Goal: Task Accomplishment & Management: Complete application form

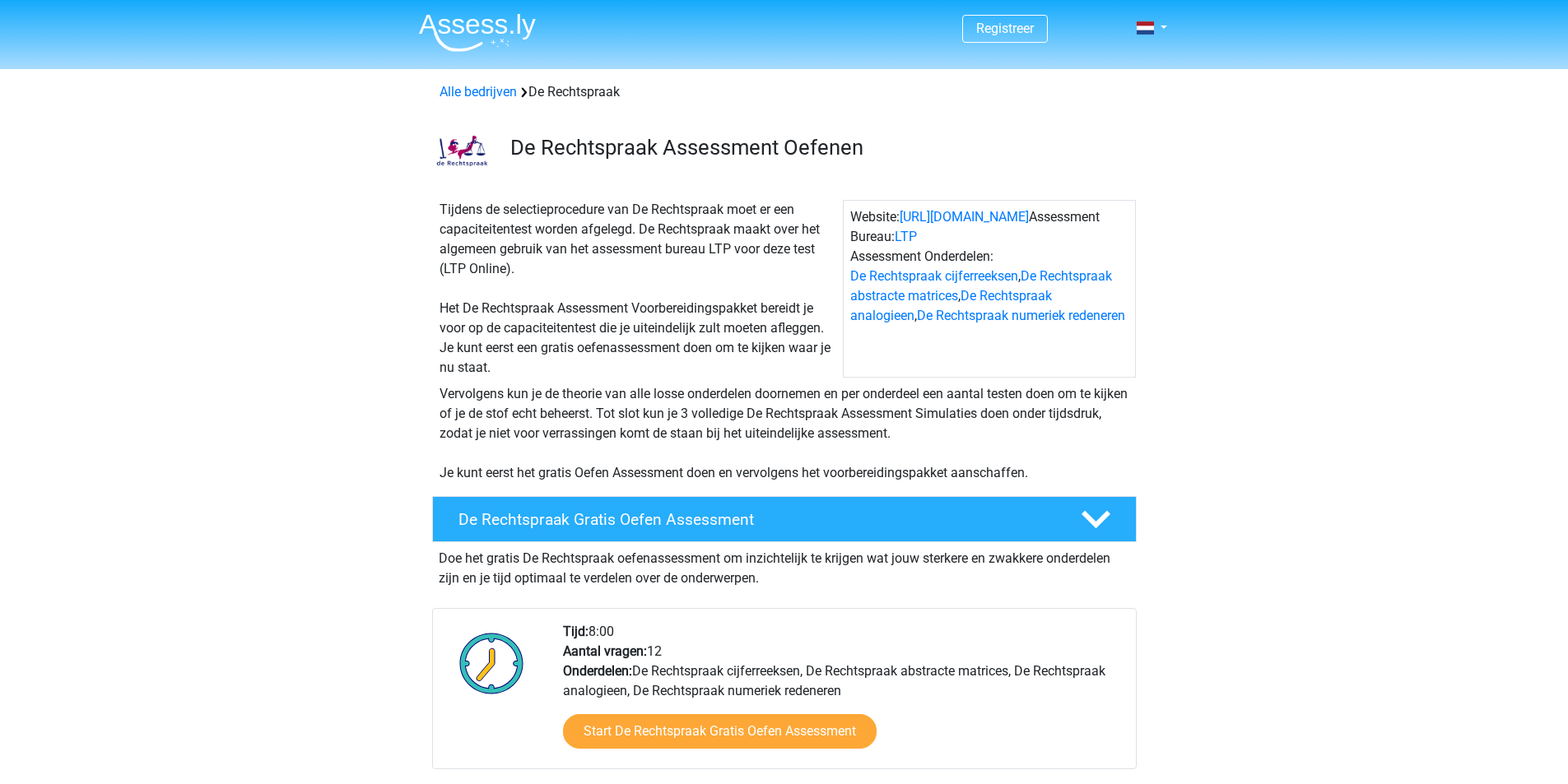
drag, startPoint x: 432, startPoint y: 215, endPoint x: 515, endPoint y: 265, distance: 96.9
click at [515, 265] on div "Tijdens de selectieprocedure van De Rechtspraak moet er een capaciteitentest wo…" at bounding box center [638, 289] width 410 height 178
click at [424, 310] on div "Tijdens de selectieprocedure van De Rechtspraak moet er een capaciteitentest wo…" at bounding box center [784, 286] width 782 height 185
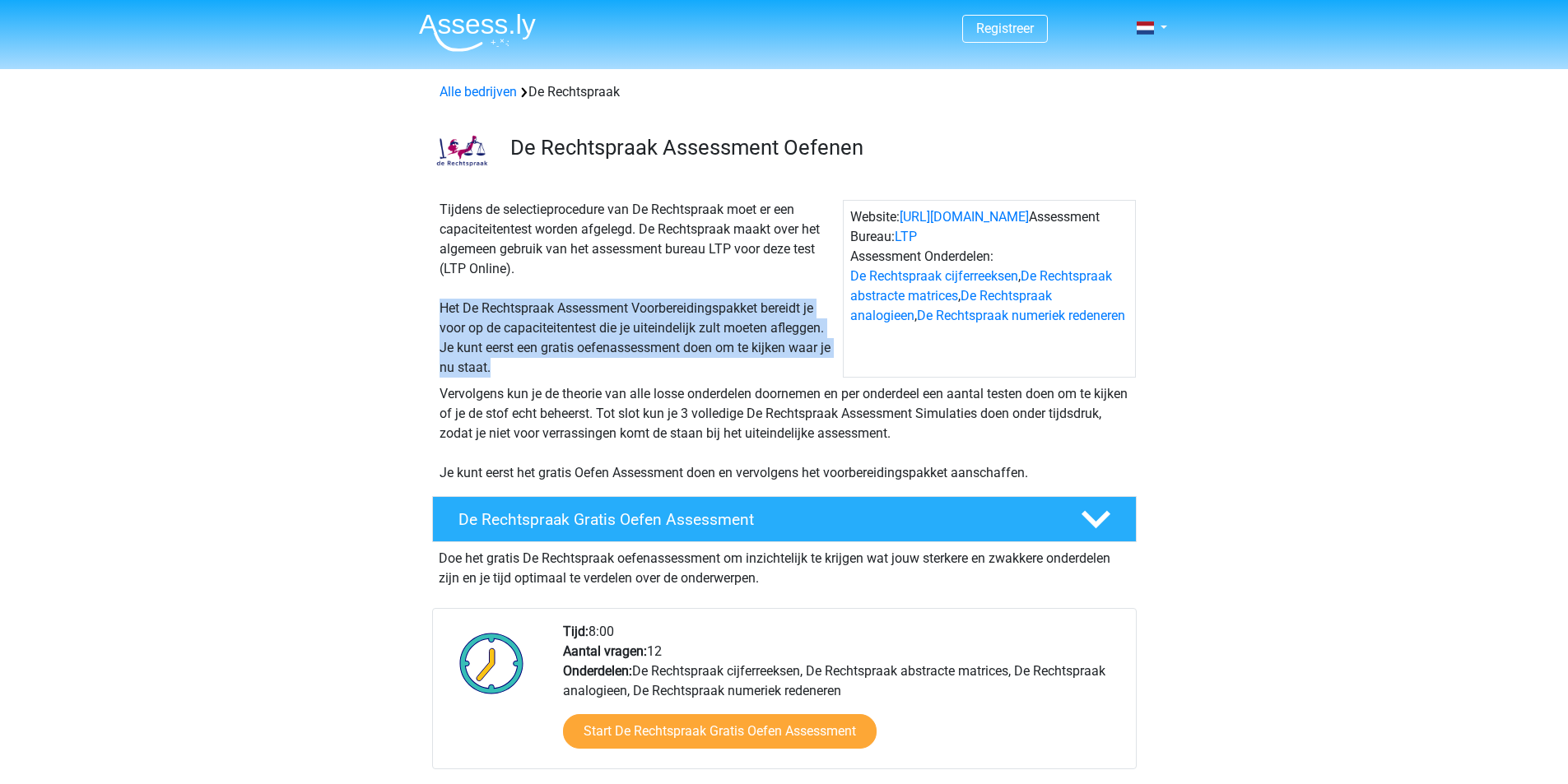
drag, startPoint x: 437, startPoint y: 313, endPoint x: 581, endPoint y: 367, distance: 153.8
click at [581, 367] on div "Tijdens de selectieprocedure van De Rechtspraak moet er een capaciteitentest wo…" at bounding box center [638, 289] width 410 height 178
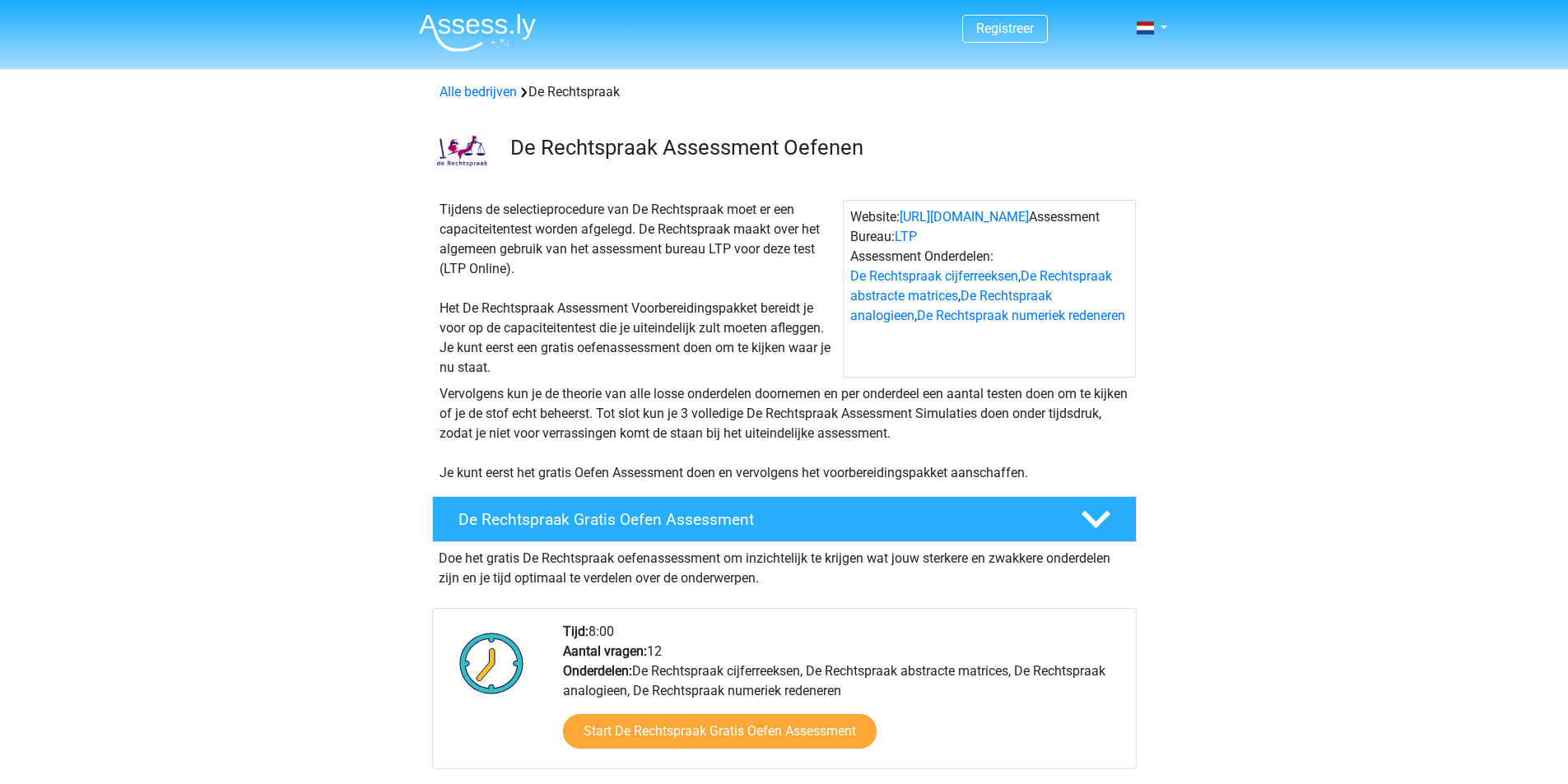
click at [526, 394] on div "Vervolgens kun je de theorie van alle losse onderdelen doornemen en per onderde…" at bounding box center [784, 433] width 703 height 99
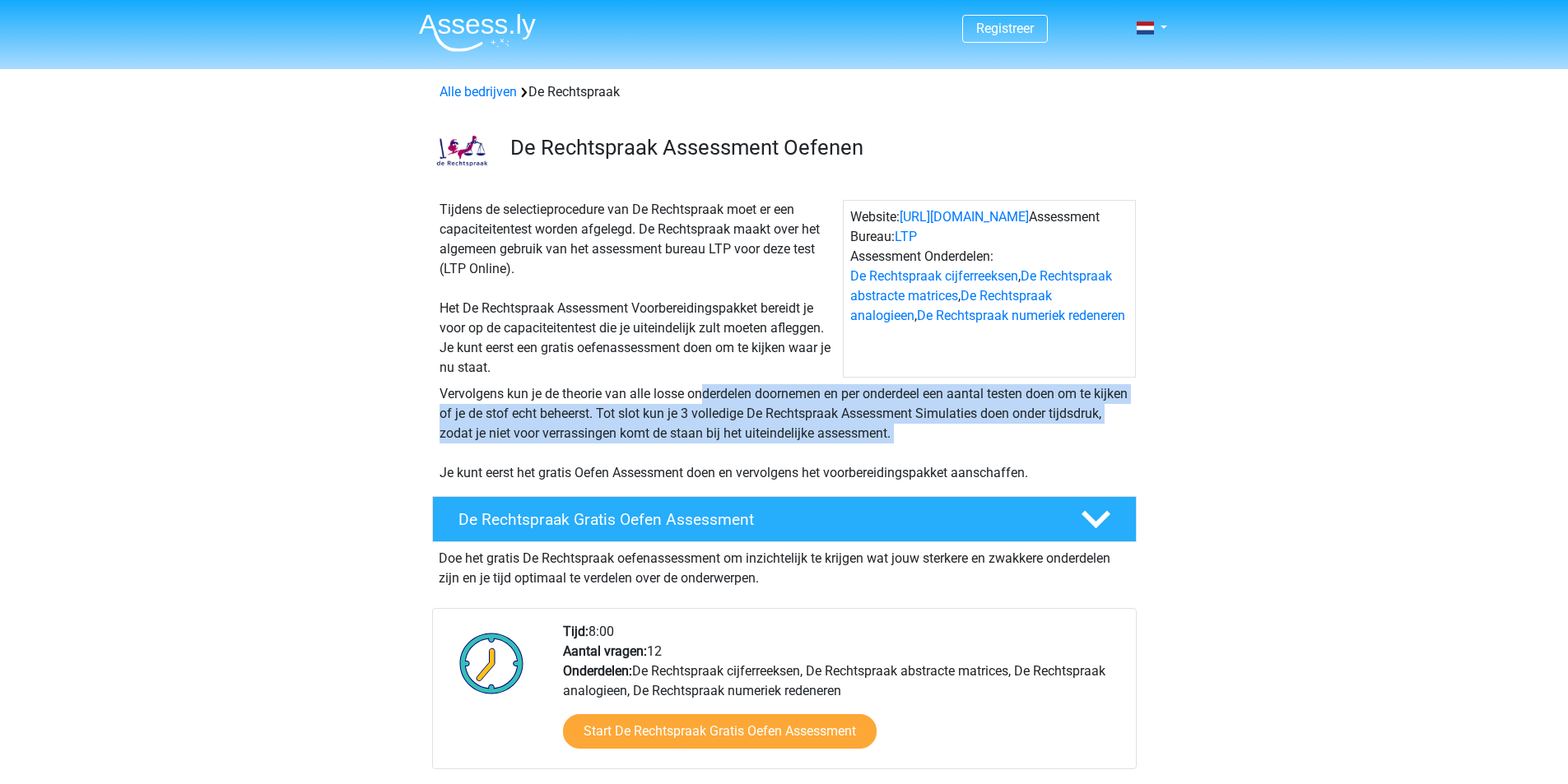
click at [526, 394] on div "Vervolgens kun je de theorie van alle losse onderdelen doornemen en per onderde…" at bounding box center [784, 433] width 703 height 99
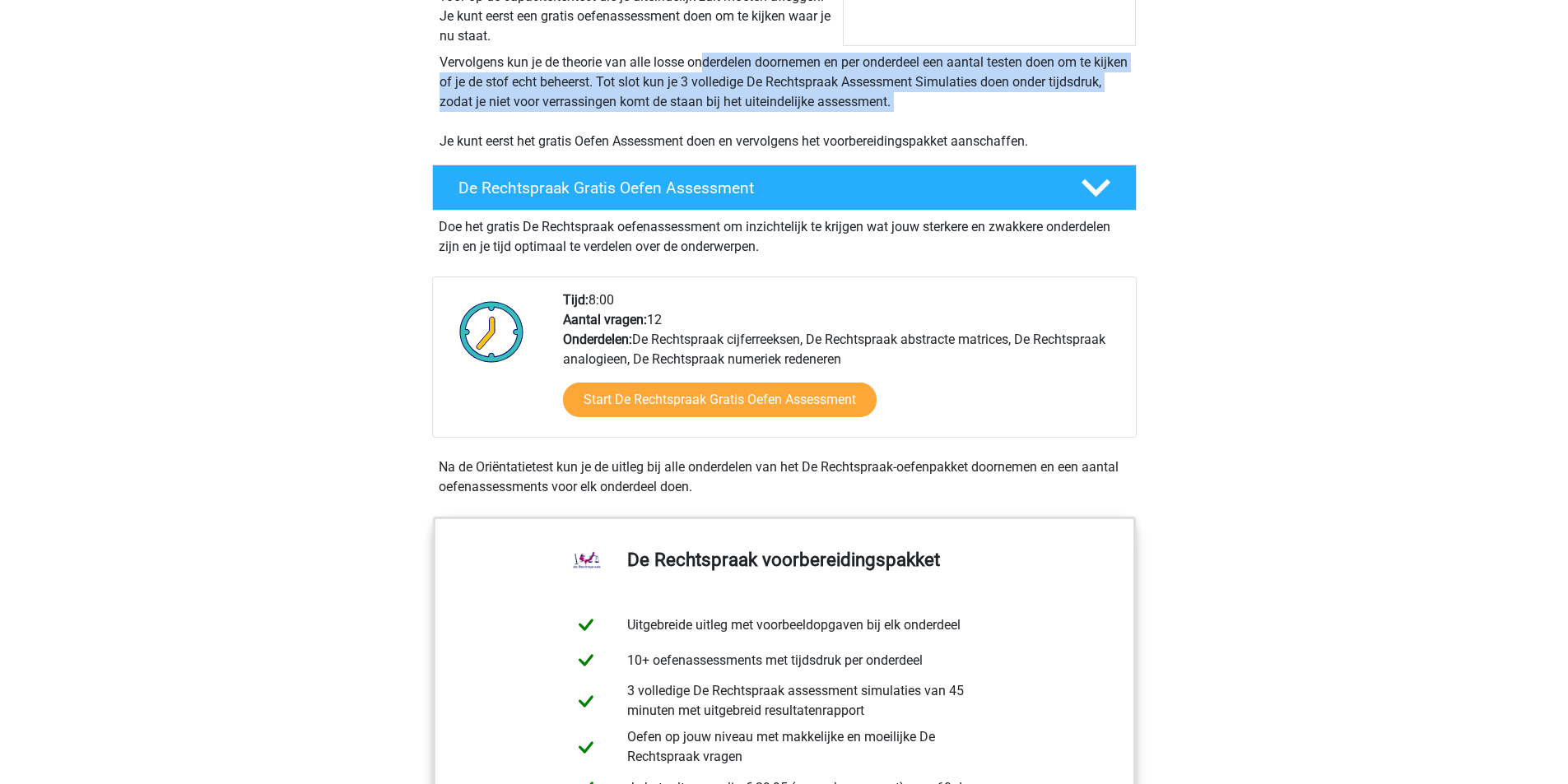
scroll to position [329, 0]
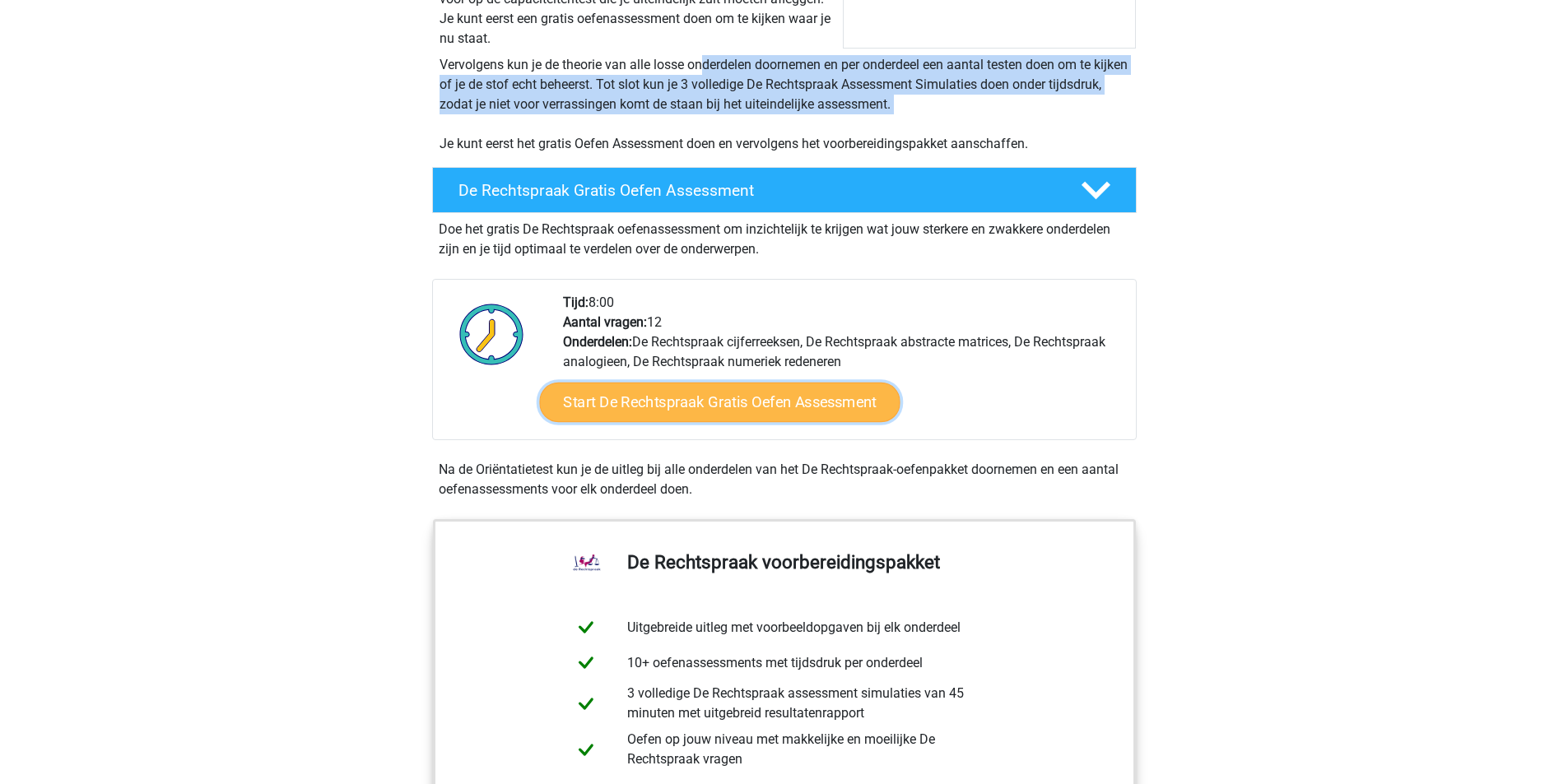
click at [772, 411] on link "Start De Rechtspraak Gratis Oefen Assessment" at bounding box center [719, 402] width 361 height 39
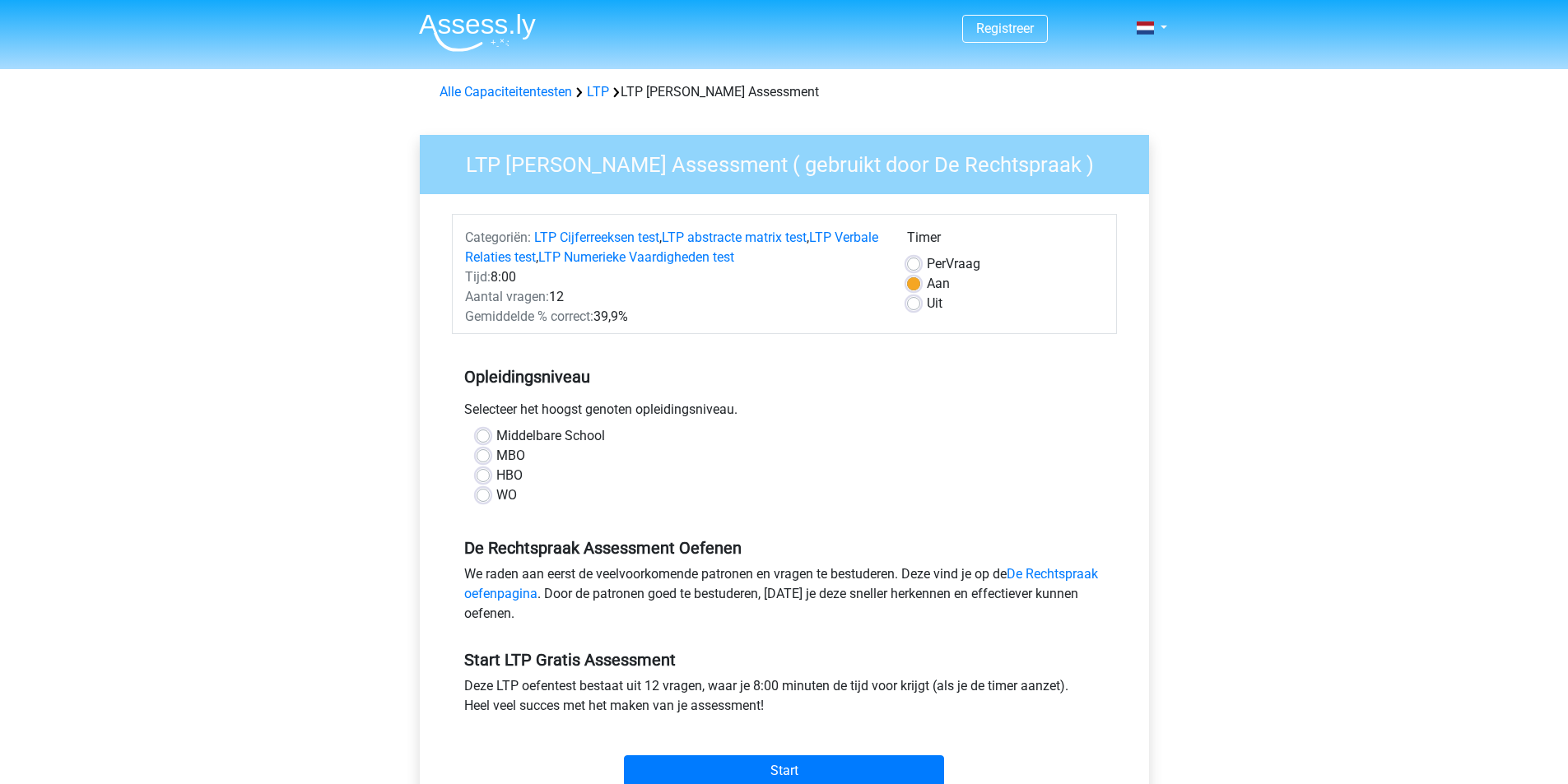
click at [520, 459] on label "MBO" at bounding box center [511, 456] width 29 height 20
click at [490, 459] on input "MBO" at bounding box center [483, 454] width 13 height 16
radio input "true"
click at [520, 472] on label "HBO" at bounding box center [509, 475] width 26 height 20
click at [490, 472] on input "HBO" at bounding box center [483, 473] width 13 height 16
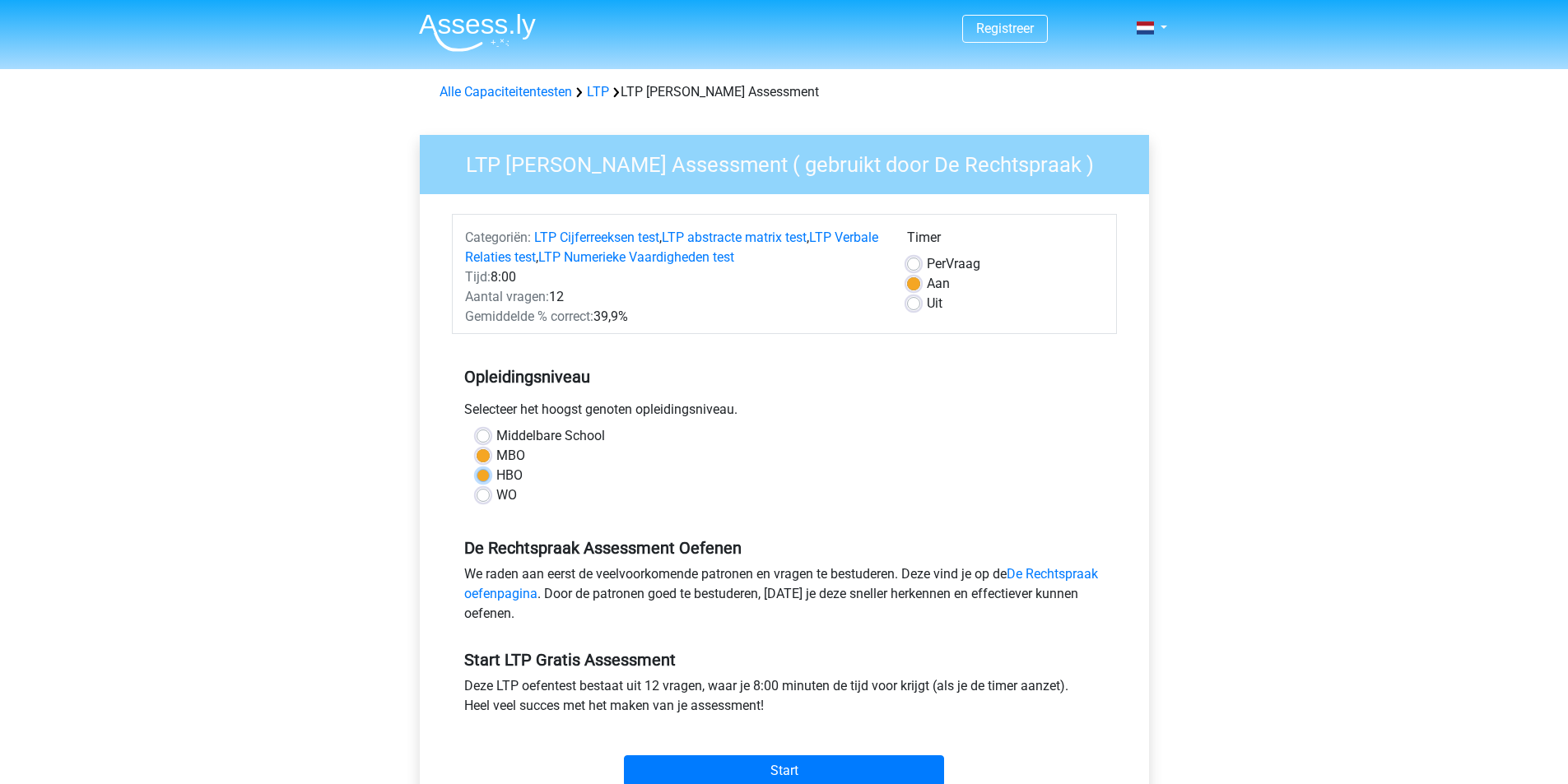
radio input "true"
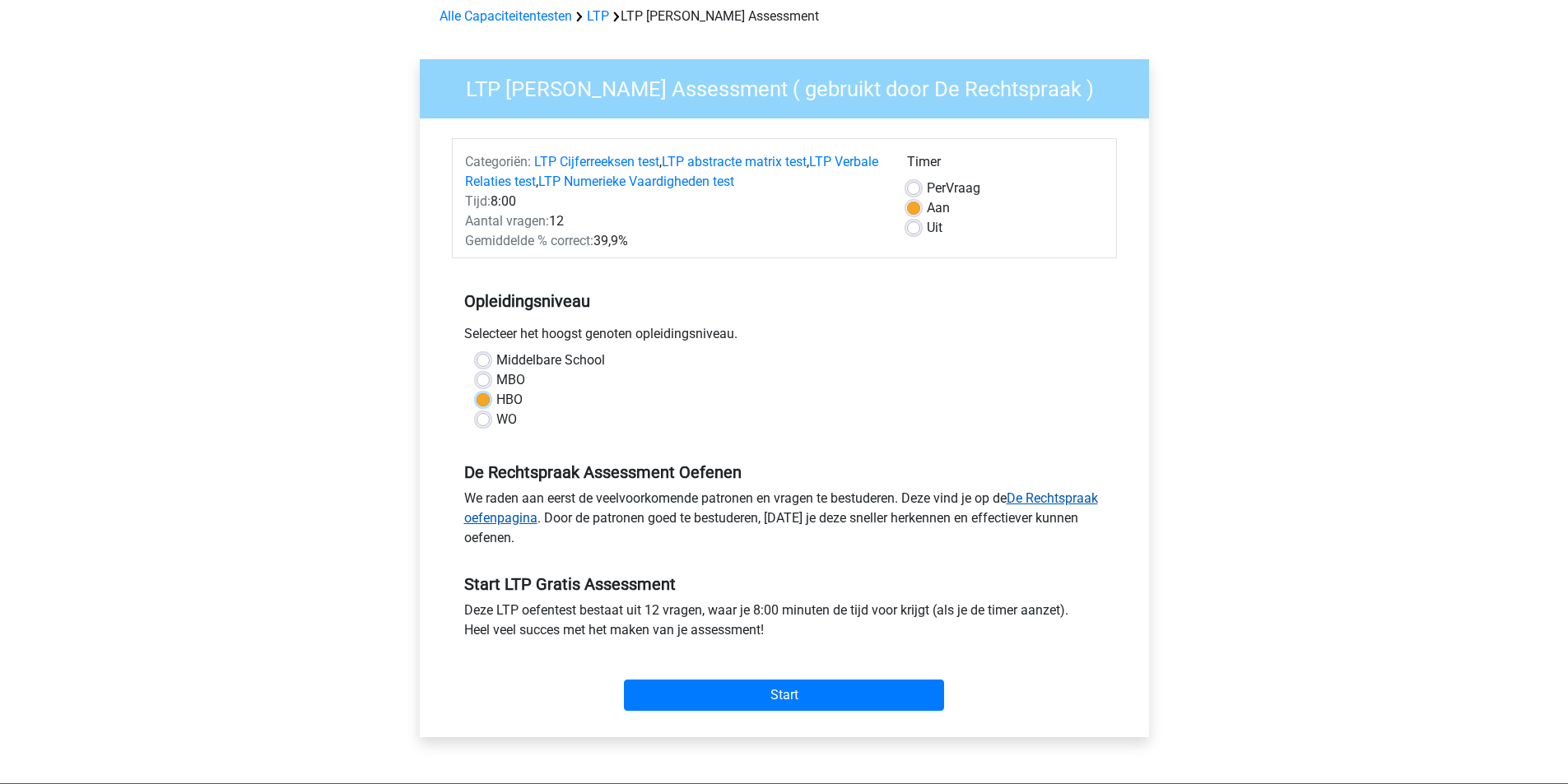
scroll to position [83, 0]
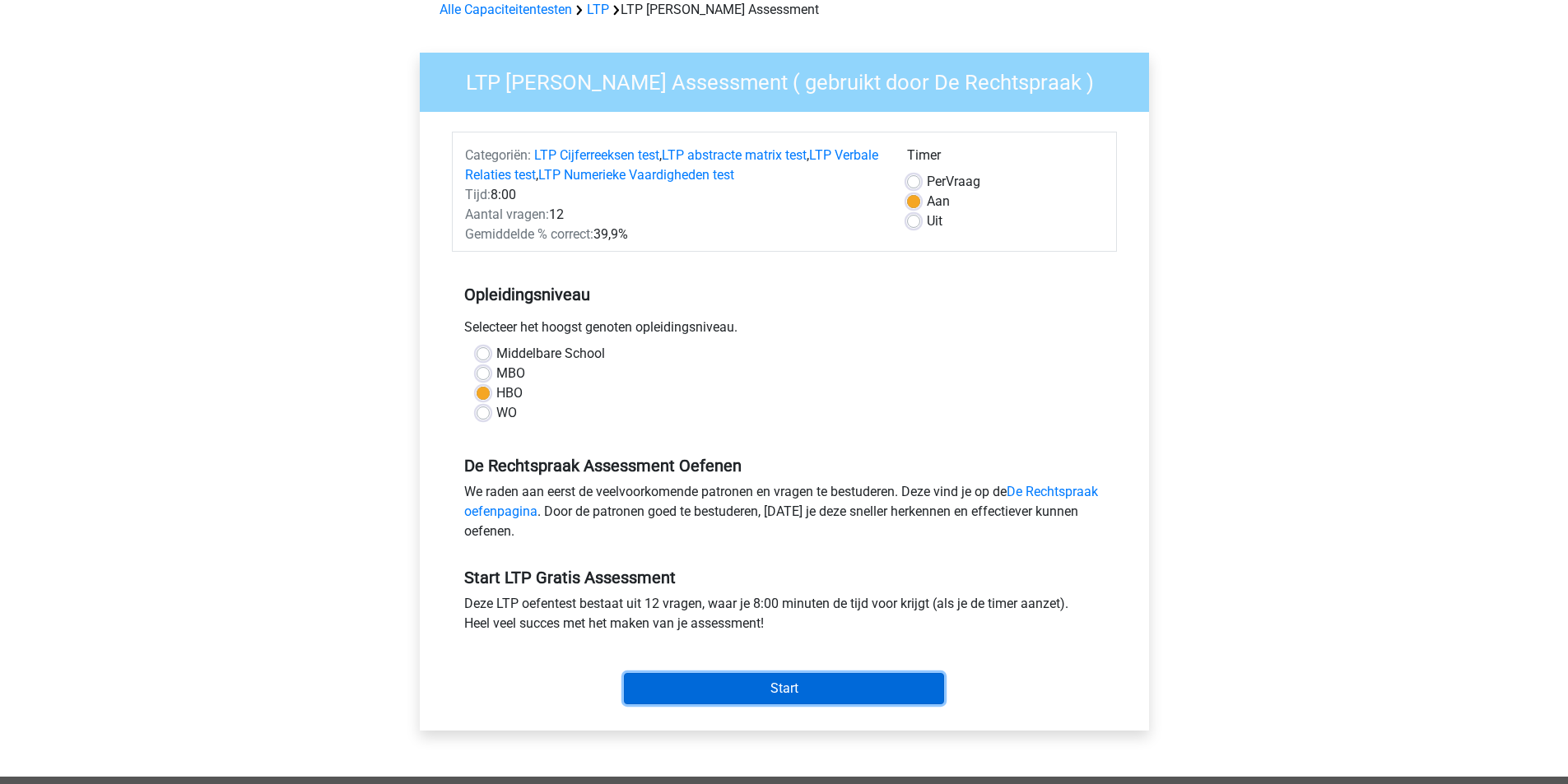
click at [887, 694] on input "Start" at bounding box center [784, 689] width 321 height 31
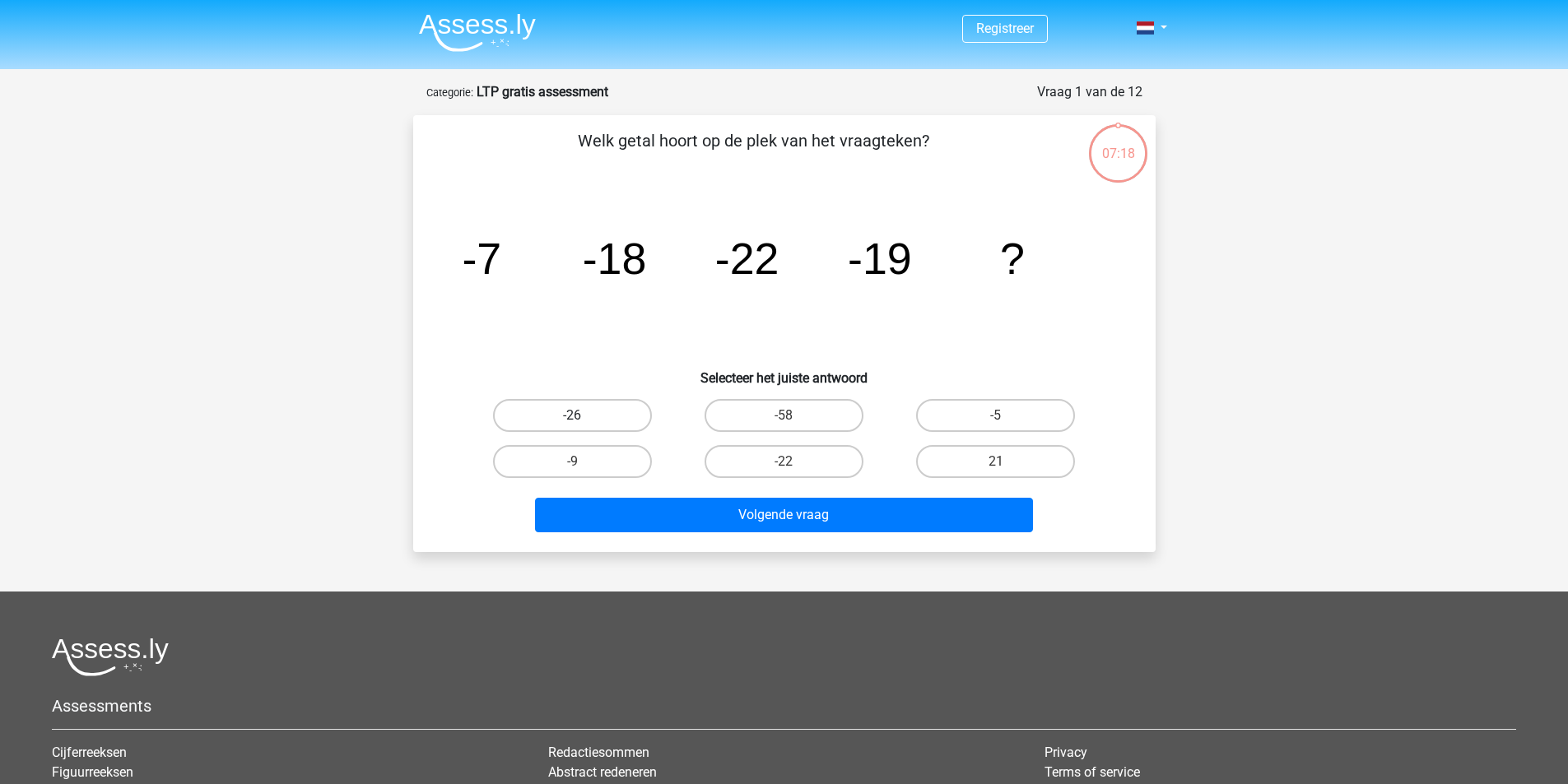
click at [598, 419] on label "-26" at bounding box center [572, 416] width 159 height 33
click at [582, 419] on input "-26" at bounding box center [577, 420] width 11 height 11
radio input "true"
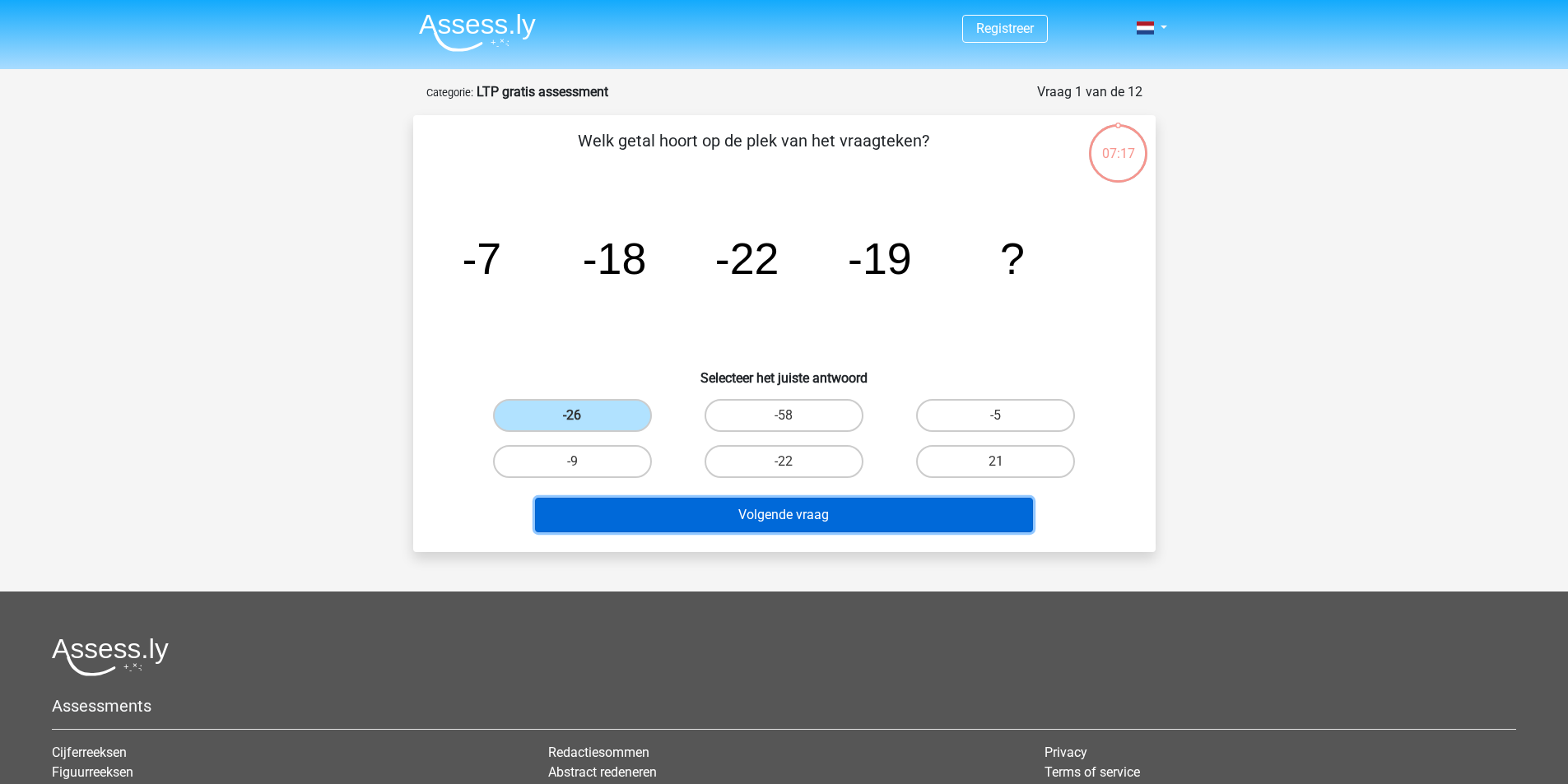
click at [753, 524] on button "Volgende vraag" at bounding box center [784, 515] width 498 height 35
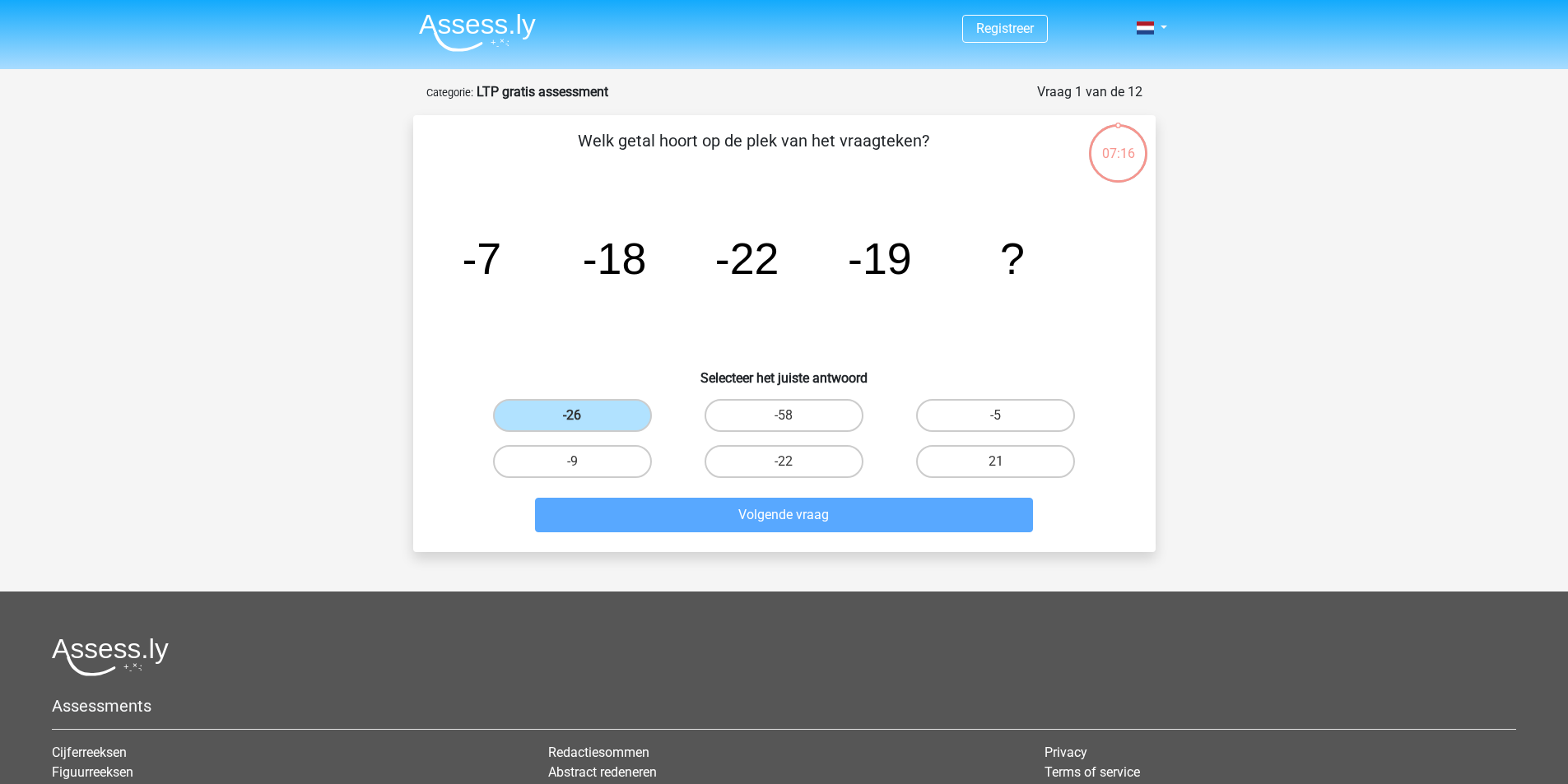
scroll to position [83, 0]
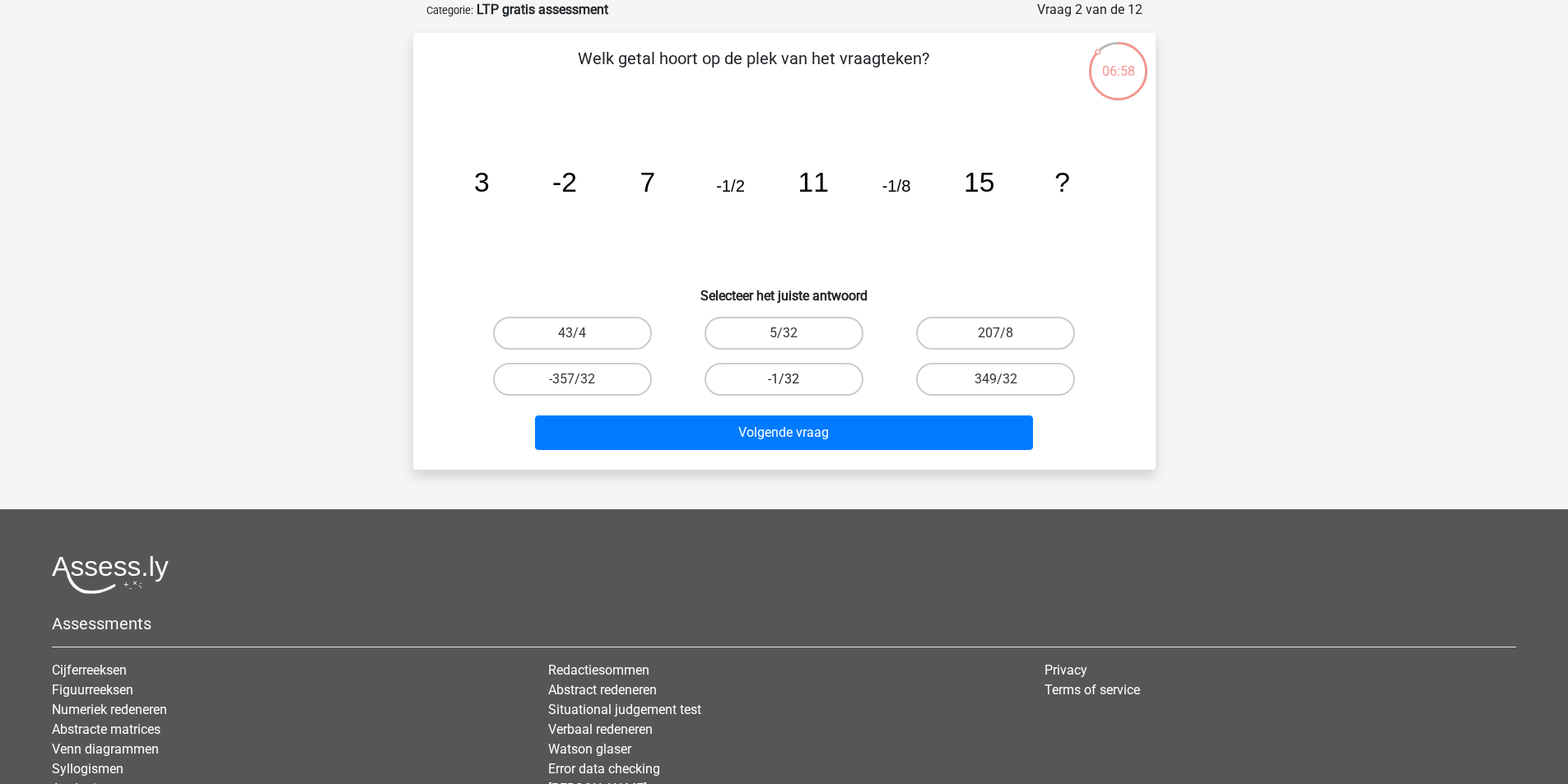
click at [813, 378] on label "-1/32" at bounding box center [784, 379] width 159 height 33
click at [794, 379] on input "-1/32" at bounding box center [788, 384] width 11 height 11
radio input "true"
click at [827, 450] on div "Volgende vraag" at bounding box center [784, 436] width 635 height 41
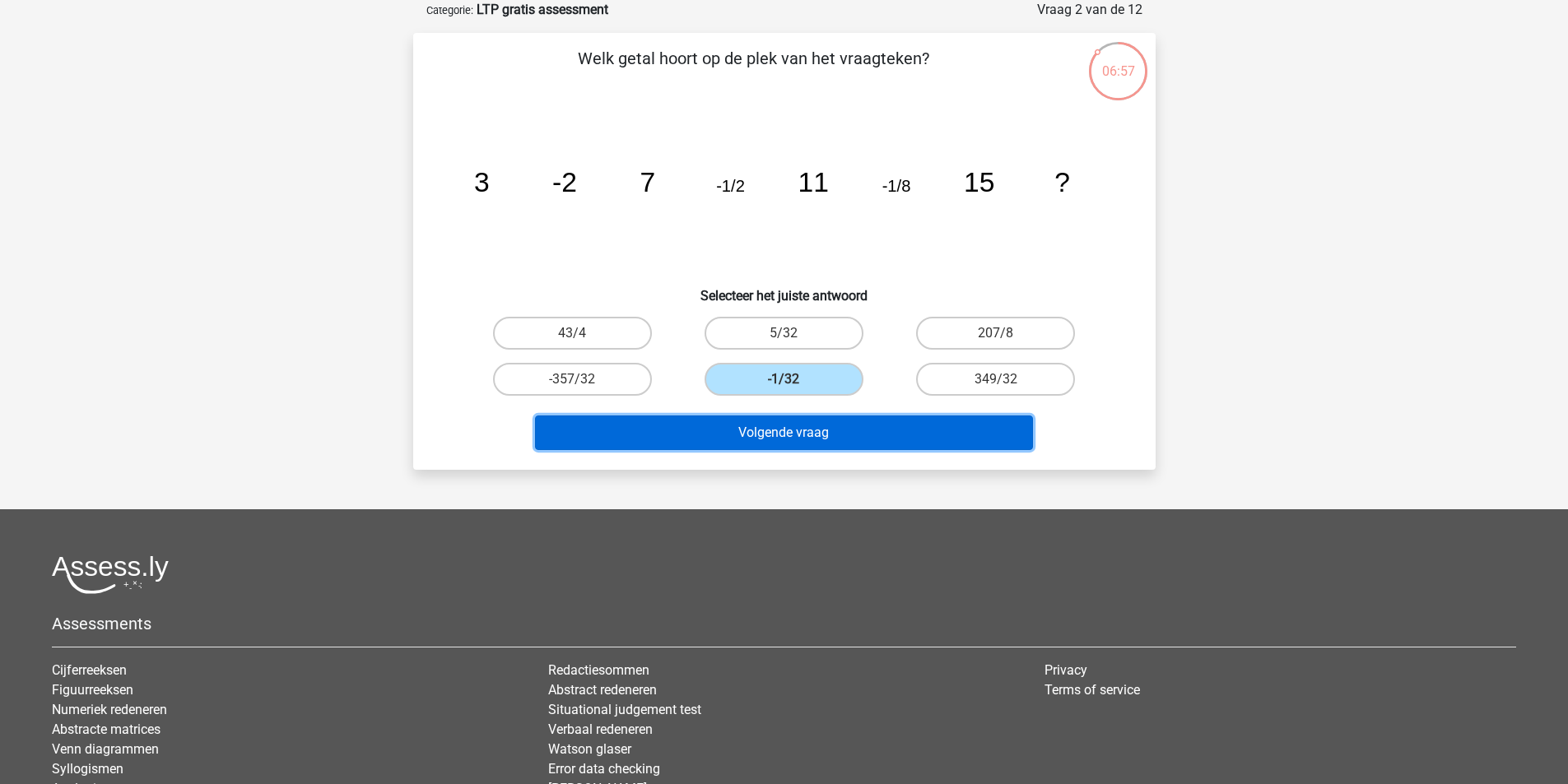
click at [827, 439] on button "Volgende vraag" at bounding box center [784, 433] width 498 height 35
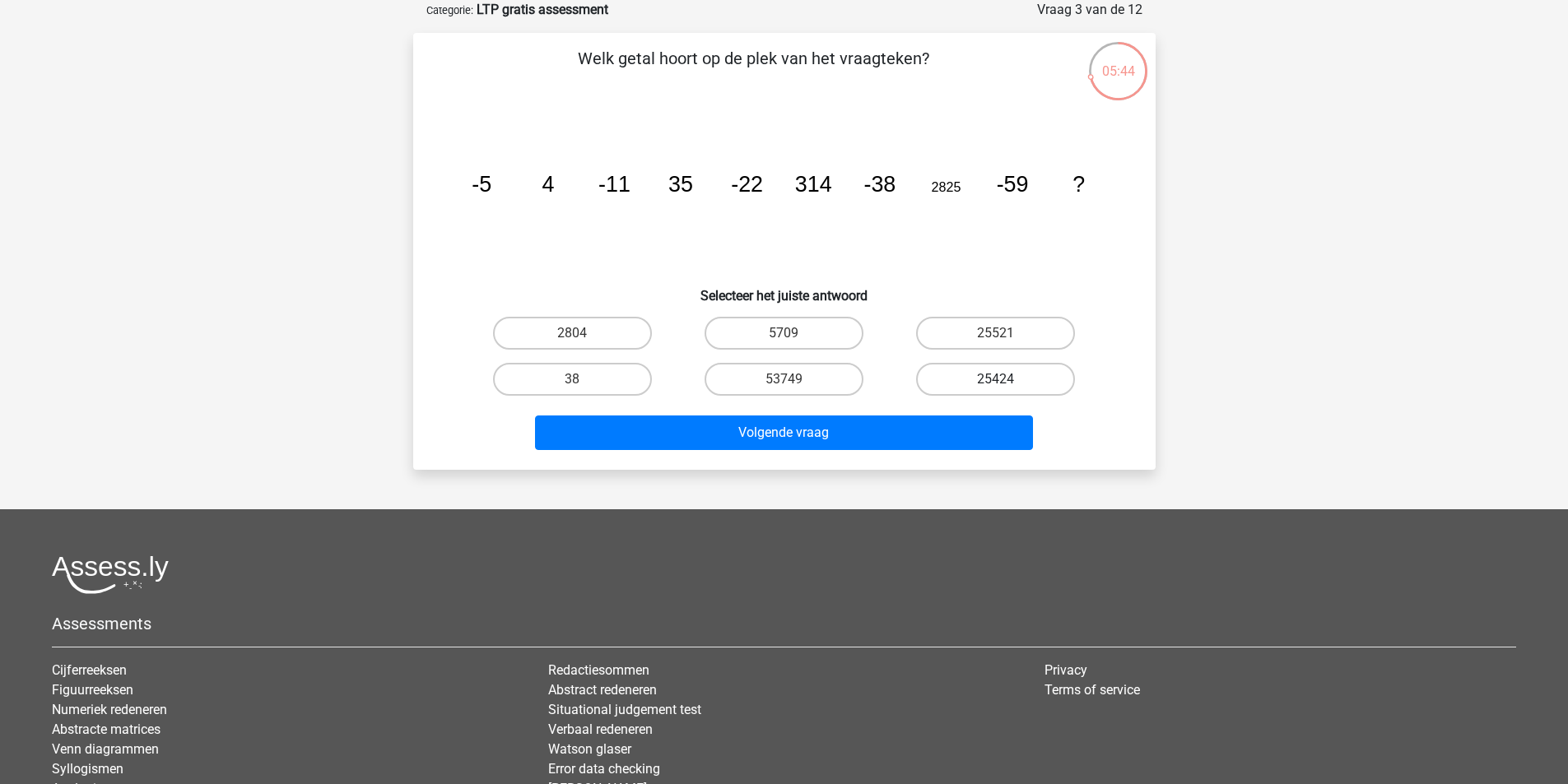
click at [1037, 378] on label "25424" at bounding box center [995, 379] width 159 height 33
click at [1007, 379] on input "25424" at bounding box center [1001, 384] width 11 height 11
radio input "true"
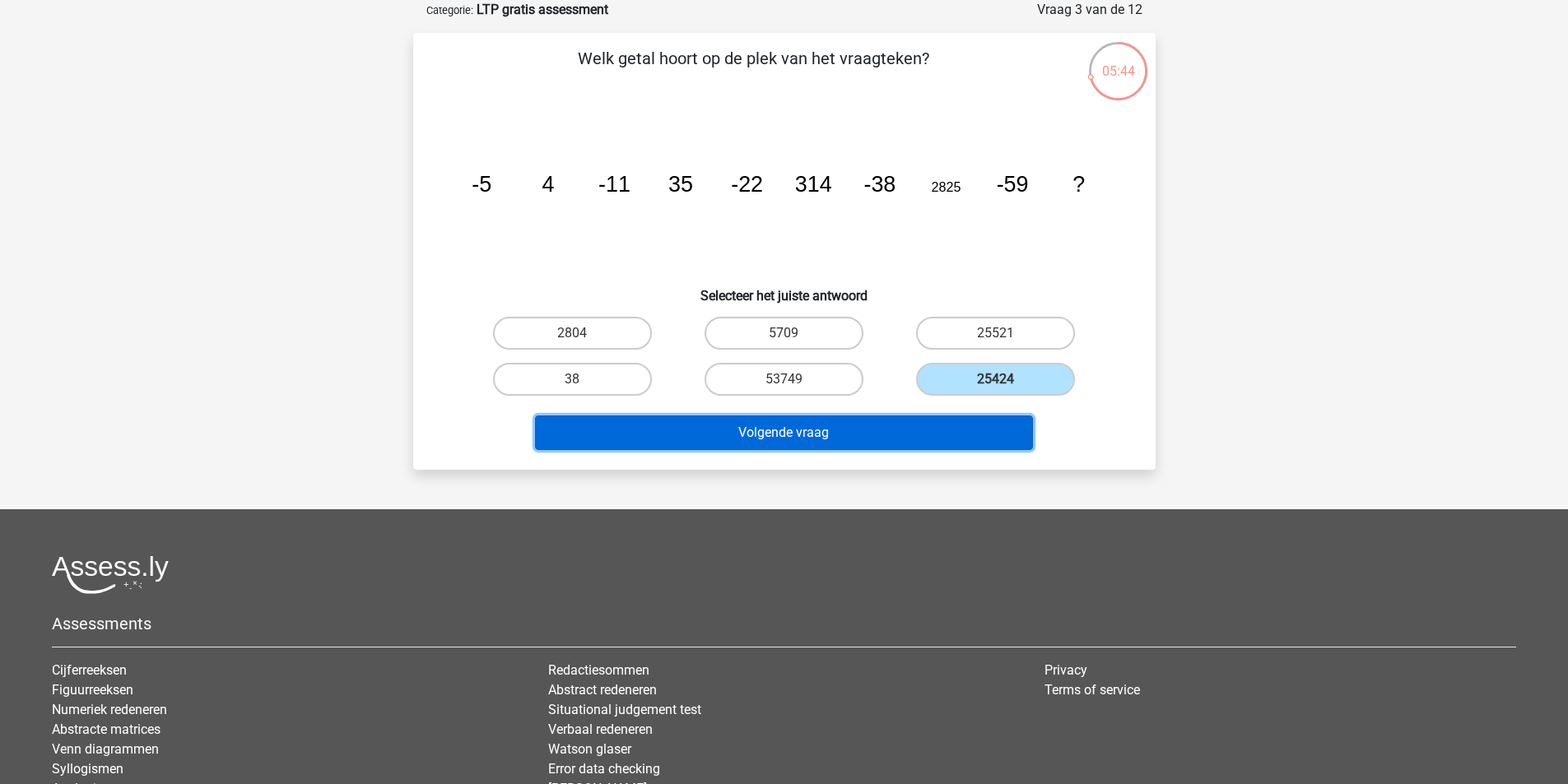
click at [1017, 416] on button "Volgende vraag" at bounding box center [784, 433] width 498 height 35
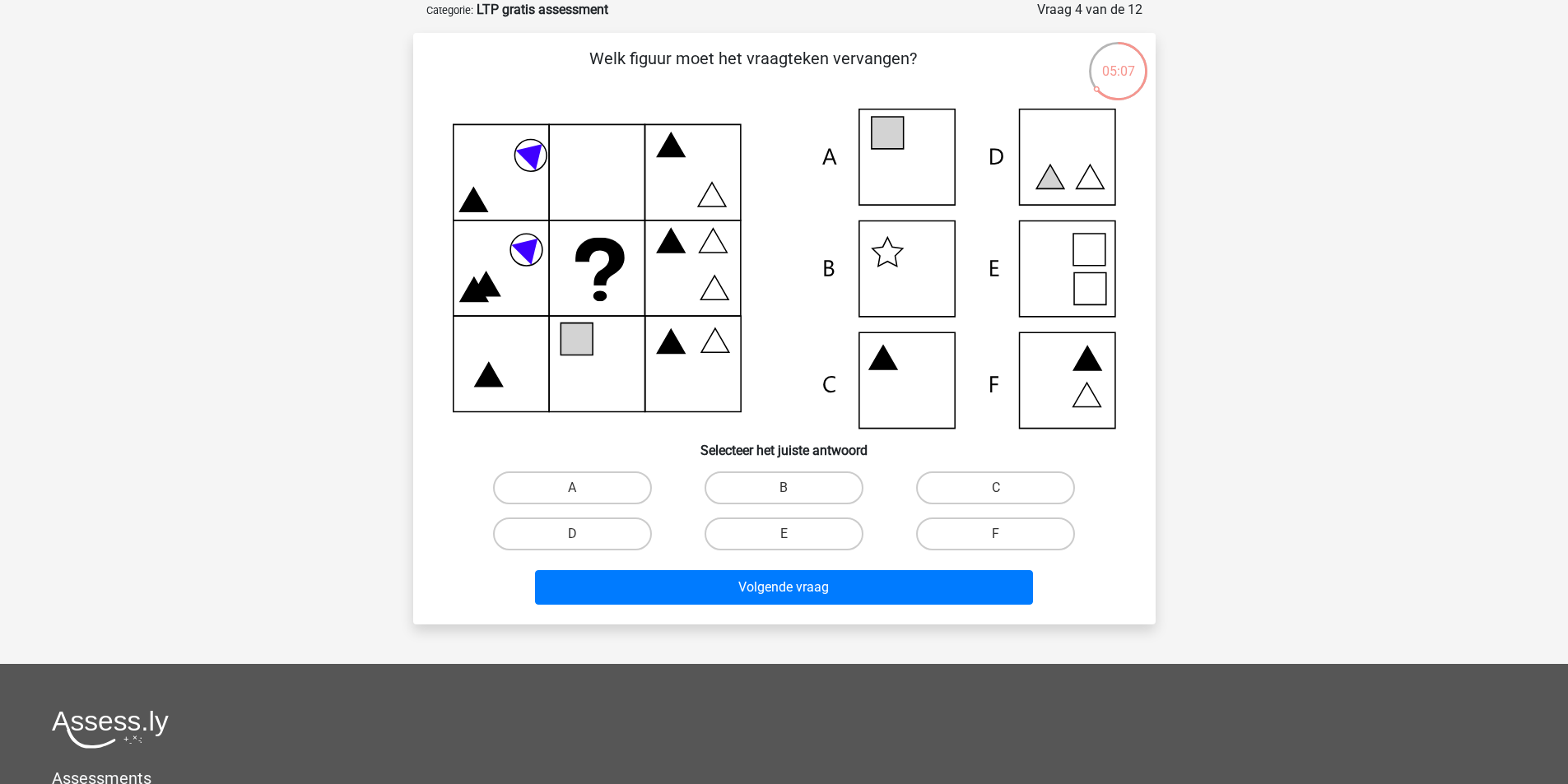
click at [913, 169] on icon at bounding box center [784, 268] width 663 height 320
click at [553, 482] on label "A" at bounding box center [572, 488] width 159 height 33
click at [572, 488] on input "A" at bounding box center [577, 493] width 11 height 11
radio input "true"
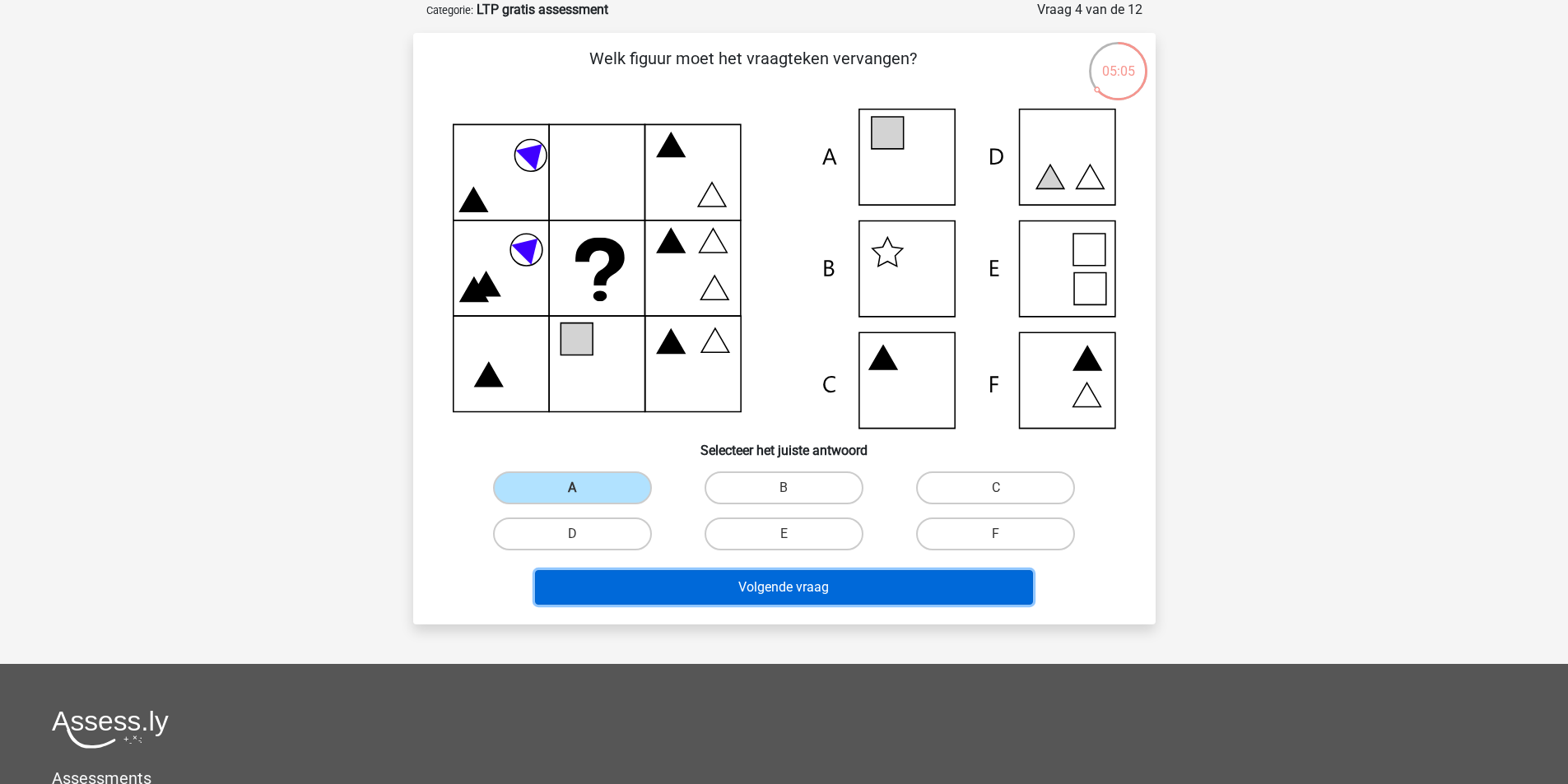
click at [707, 575] on button "Volgende vraag" at bounding box center [784, 588] width 498 height 35
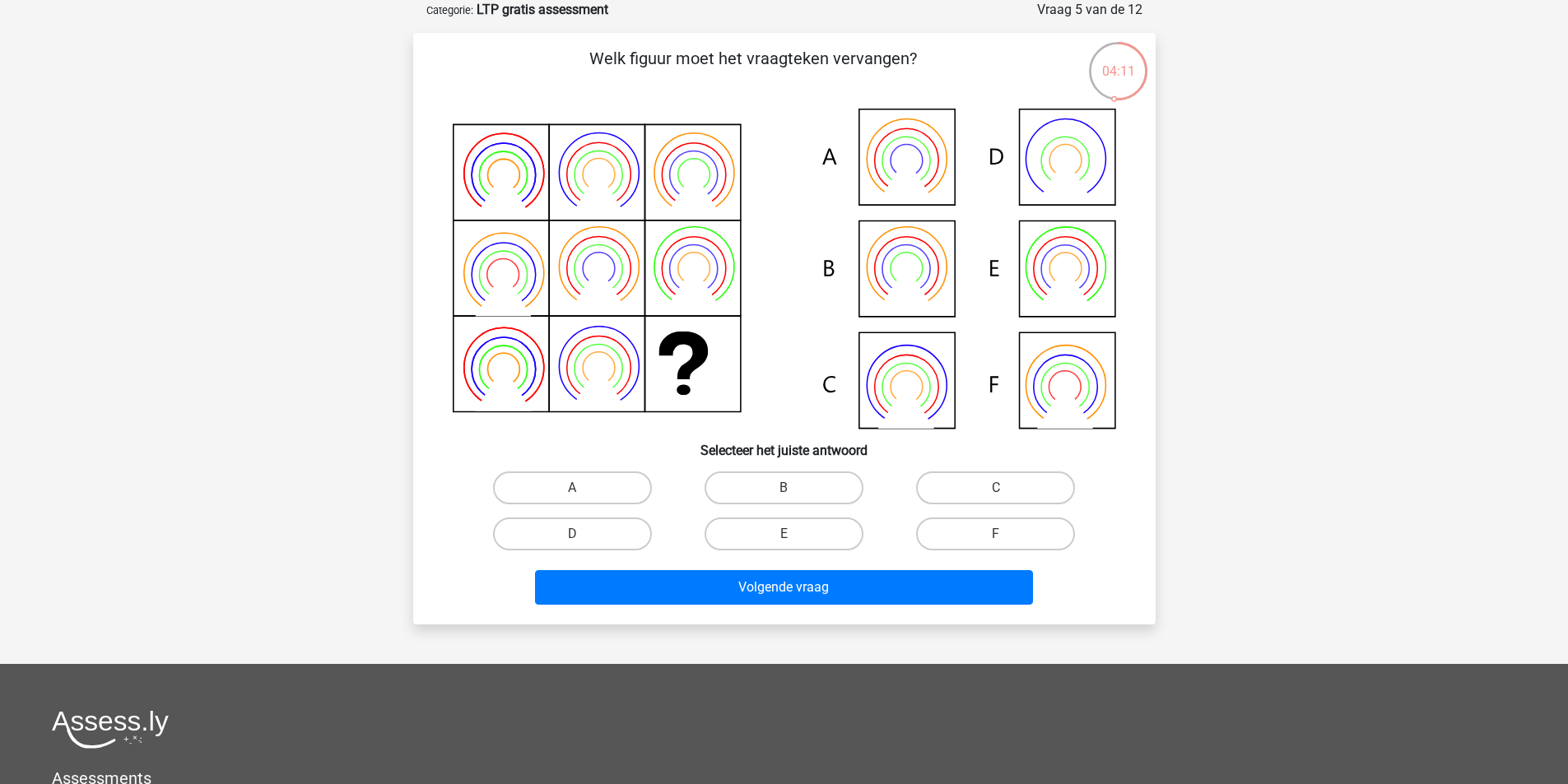
click at [935, 162] on icon at bounding box center [784, 268] width 663 height 320
click at [639, 483] on label "A" at bounding box center [572, 488] width 159 height 33
click at [582, 488] on input "A" at bounding box center [577, 493] width 11 height 11
radio input "true"
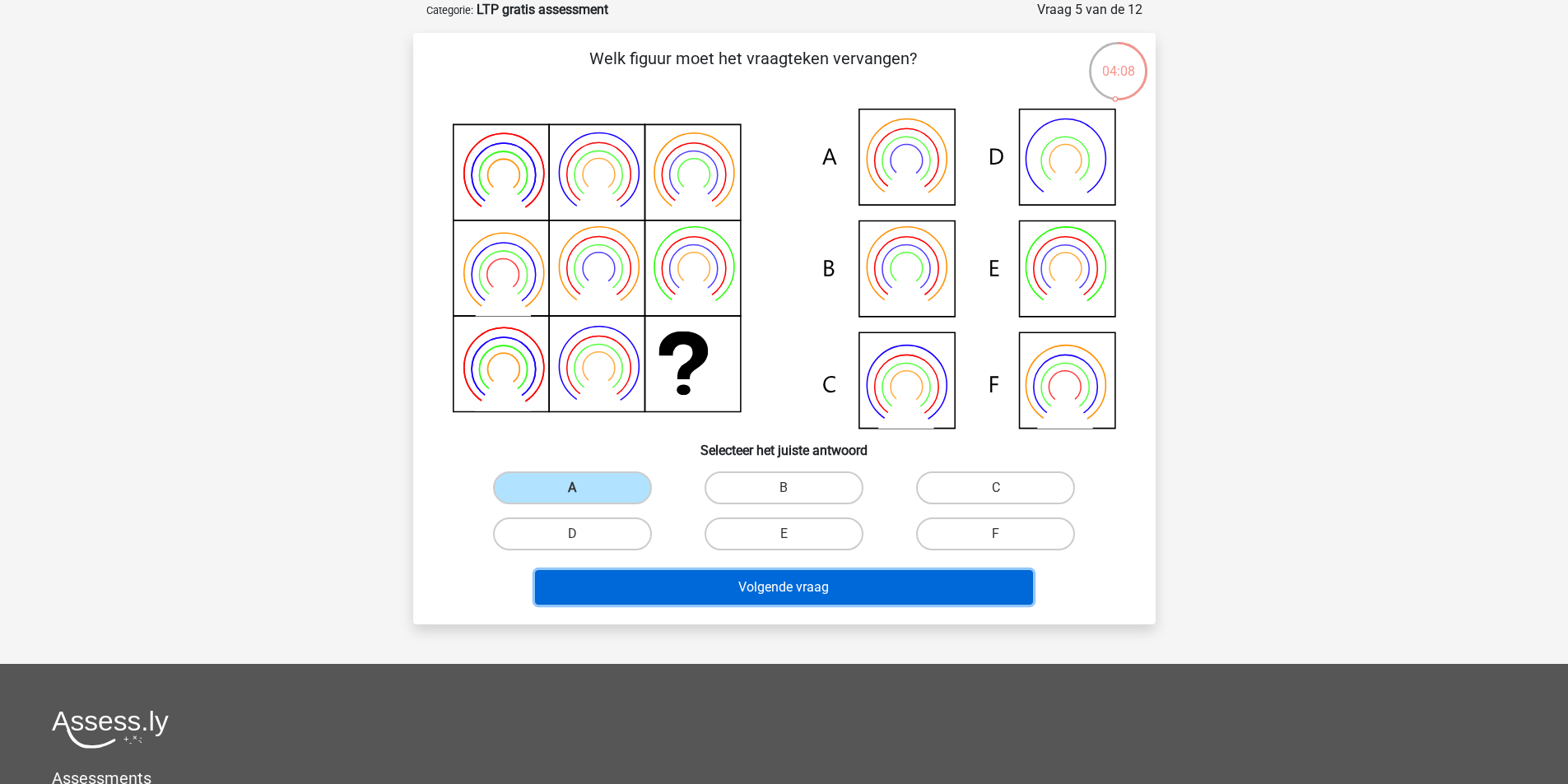
click at [686, 594] on button "Volgende vraag" at bounding box center [784, 588] width 498 height 35
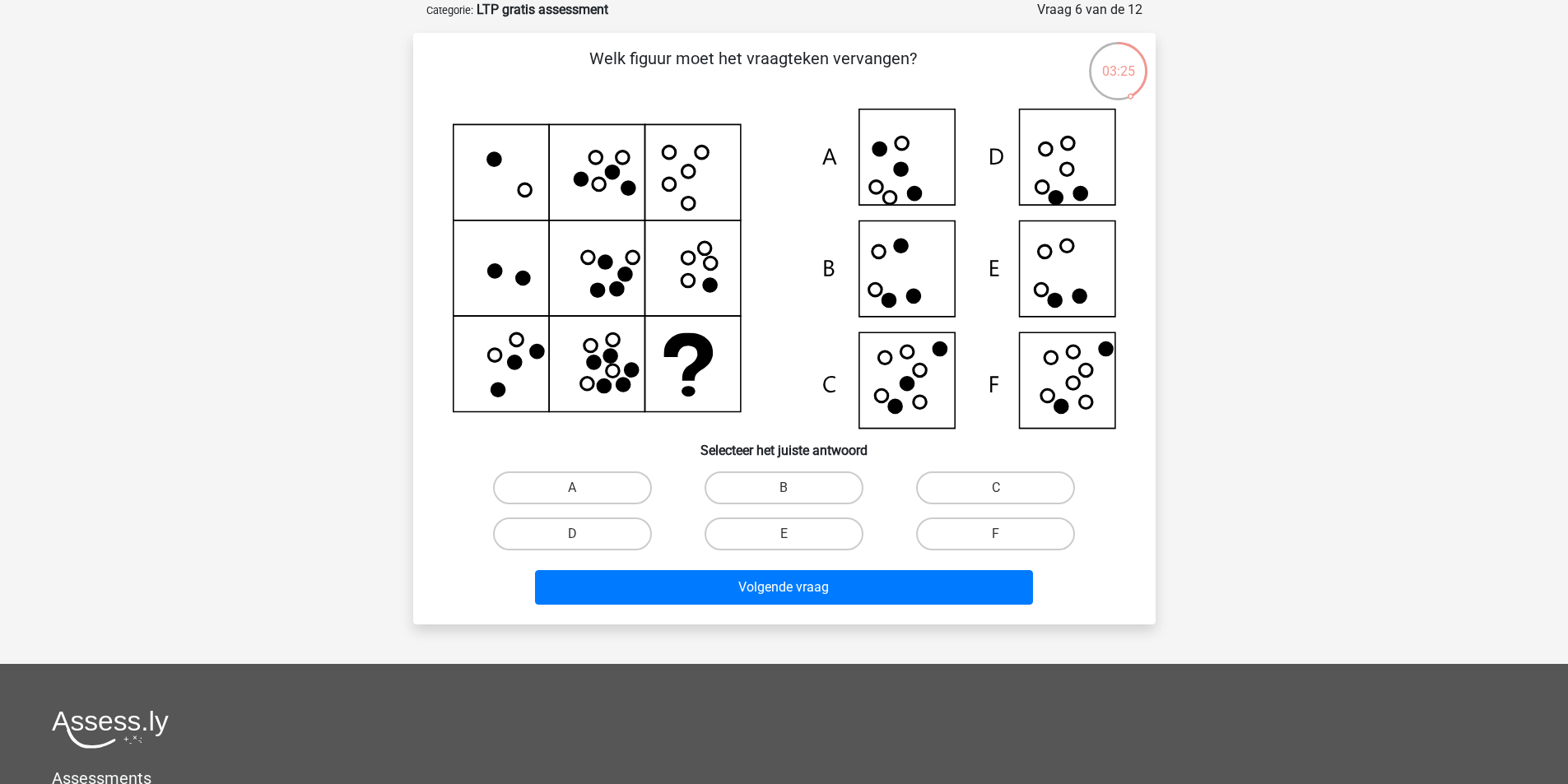
click at [1073, 167] on icon at bounding box center [1067, 169] width 13 height 13
click at [617, 537] on label "D" at bounding box center [572, 534] width 159 height 33
click at [582, 537] on input "D" at bounding box center [577, 539] width 11 height 11
radio input "true"
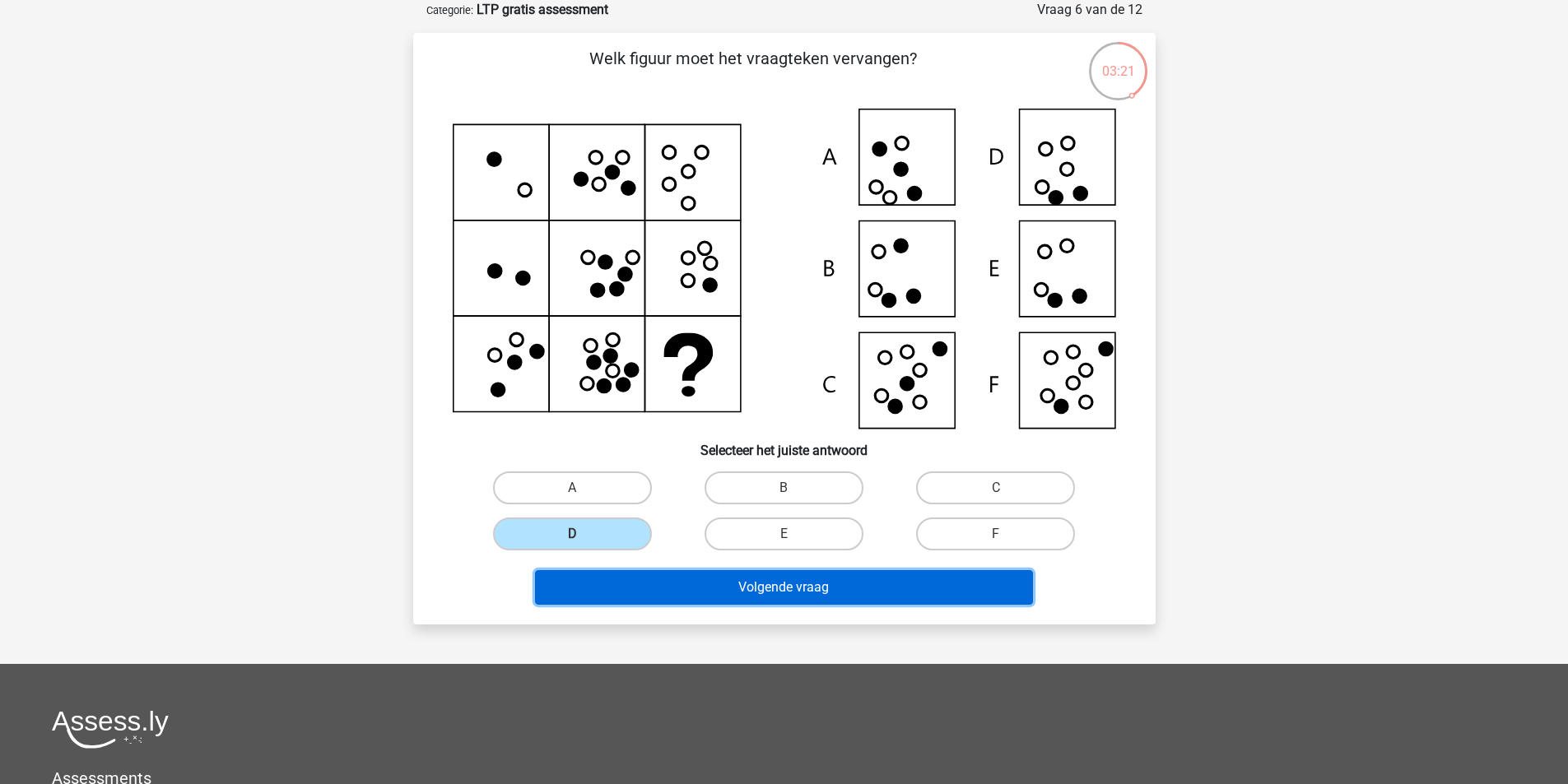
click at [632, 598] on button "Volgende vraag" at bounding box center [784, 588] width 498 height 35
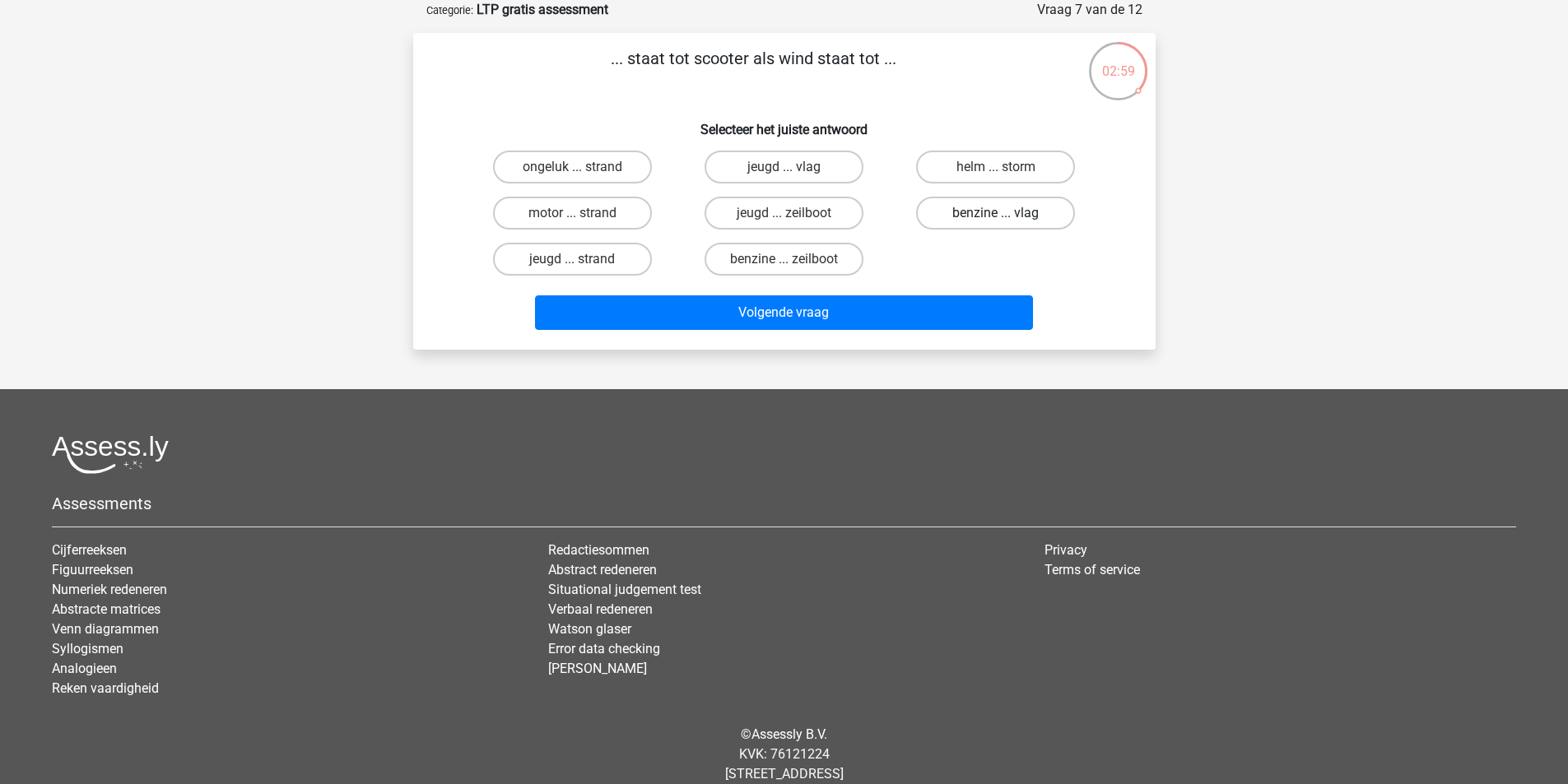
click at [997, 213] on label "benzine ... vlag" at bounding box center [995, 213] width 159 height 33
click at [997, 213] on input "benzine ... vlag" at bounding box center [1001, 217] width 11 height 11
radio input "true"
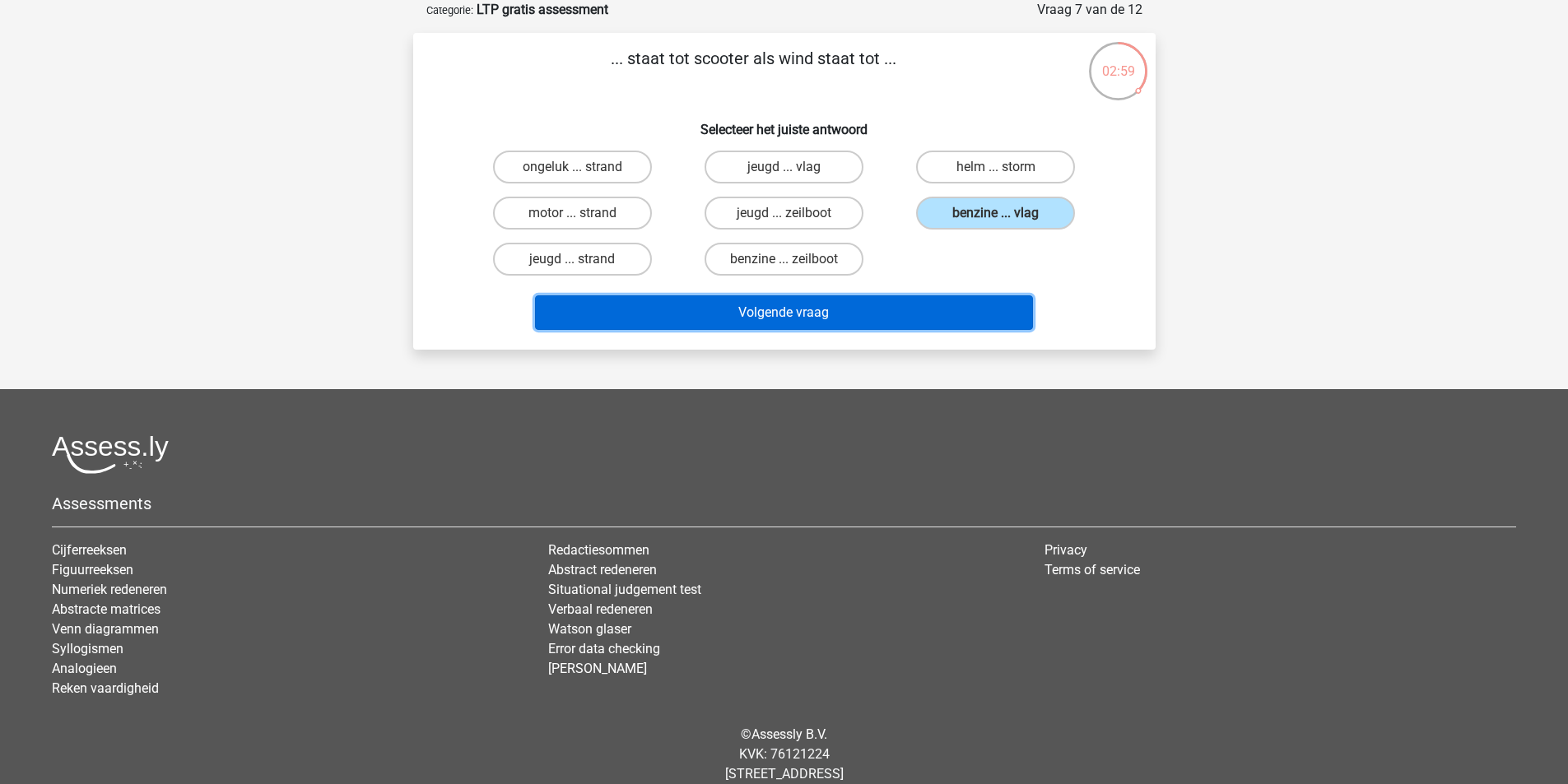
click at [983, 300] on button "Volgende vraag" at bounding box center [784, 313] width 498 height 35
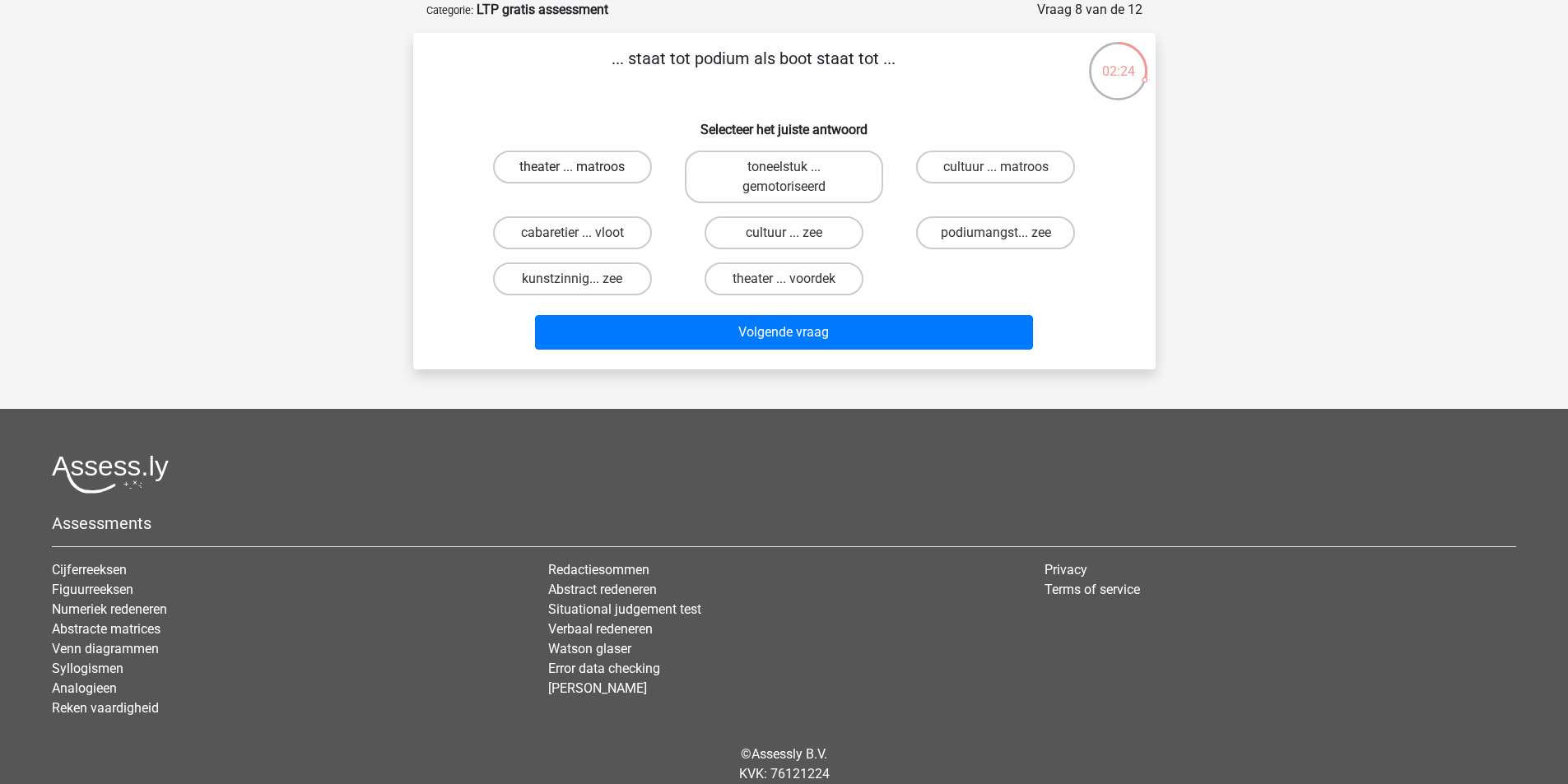
click at [593, 174] on label "theater ... matroos" at bounding box center [572, 166] width 159 height 33
click at [582, 174] on input "theater ... matroos" at bounding box center [577, 172] width 11 height 11
radio input "true"
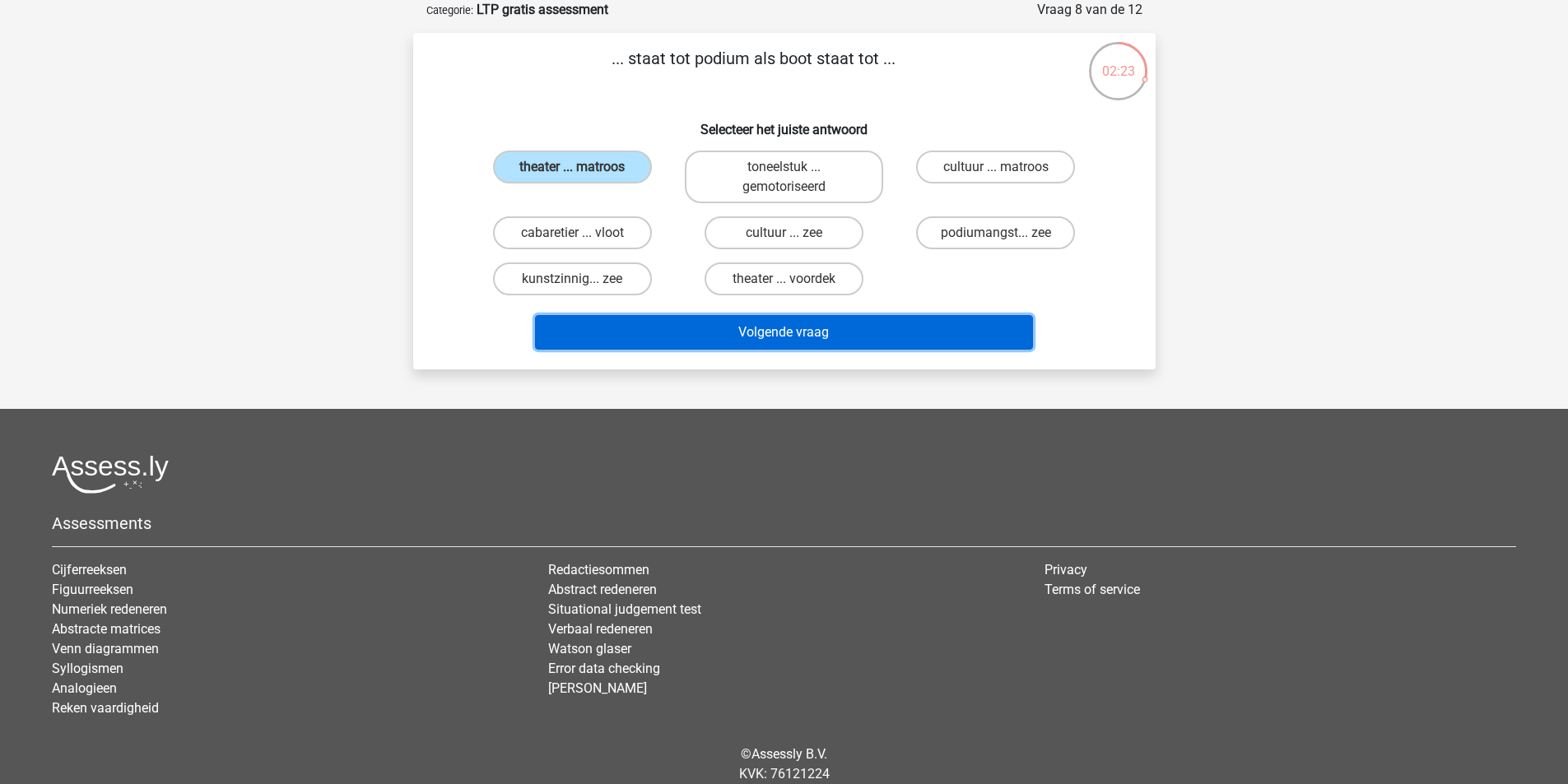
click at [678, 338] on button "Volgende vraag" at bounding box center [784, 333] width 498 height 35
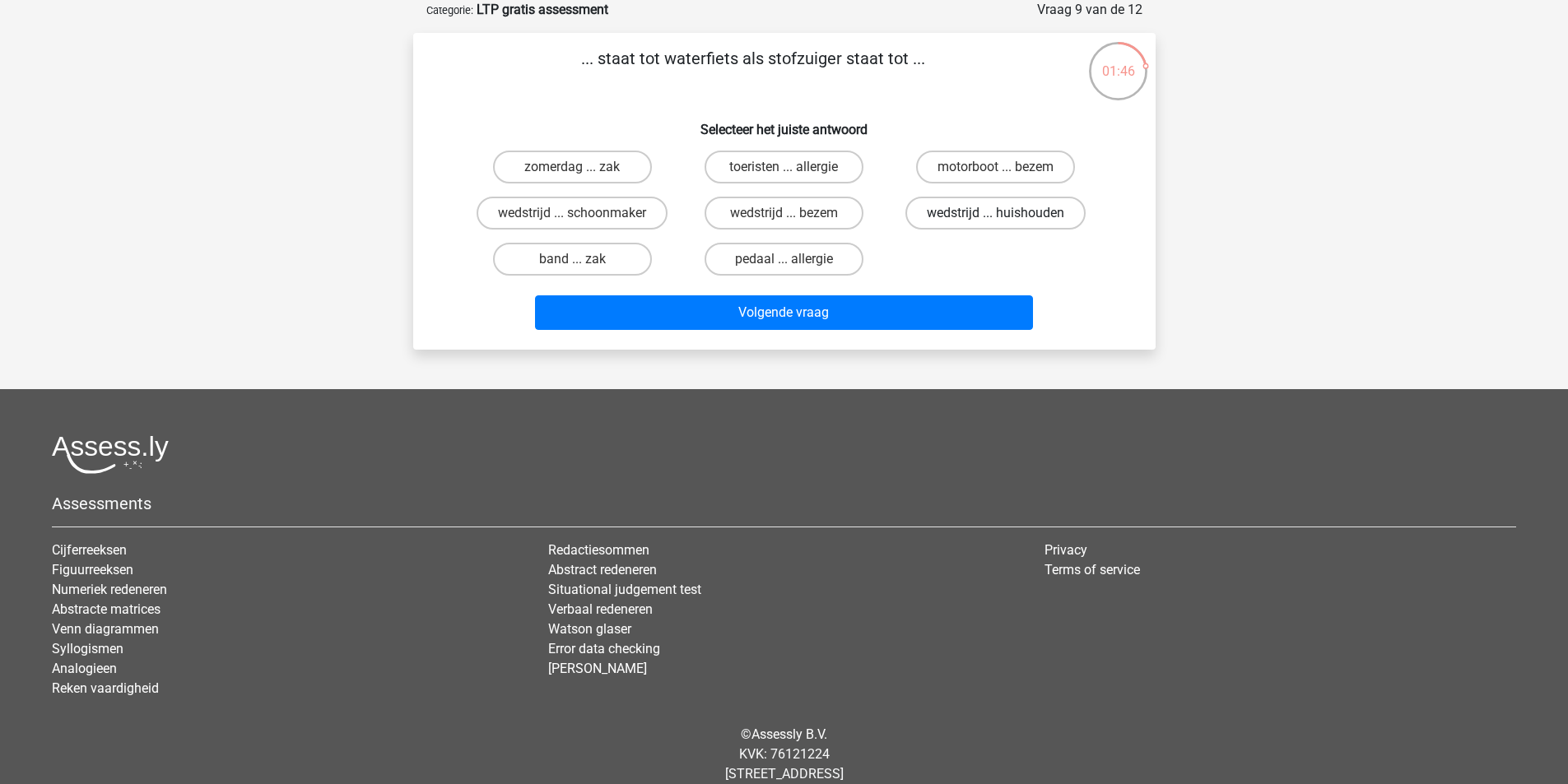
click at [1000, 212] on label "wedstrijd ... huishouden" at bounding box center [995, 213] width 180 height 33
click at [1000, 213] on input "wedstrijd ... huishouden" at bounding box center [1001, 217] width 11 height 11
radio input "true"
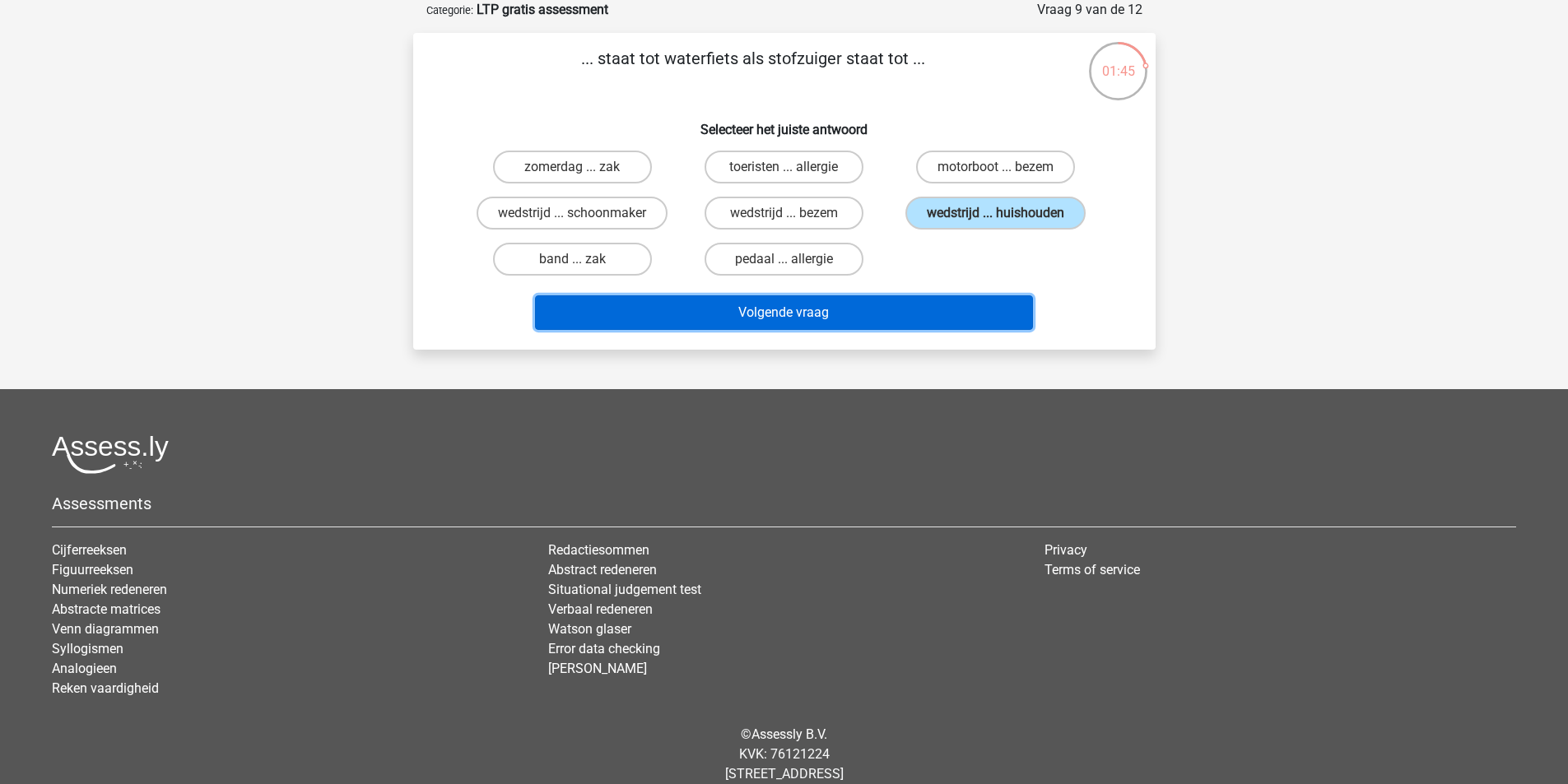
click at [980, 304] on button "Volgende vraag" at bounding box center [784, 313] width 498 height 35
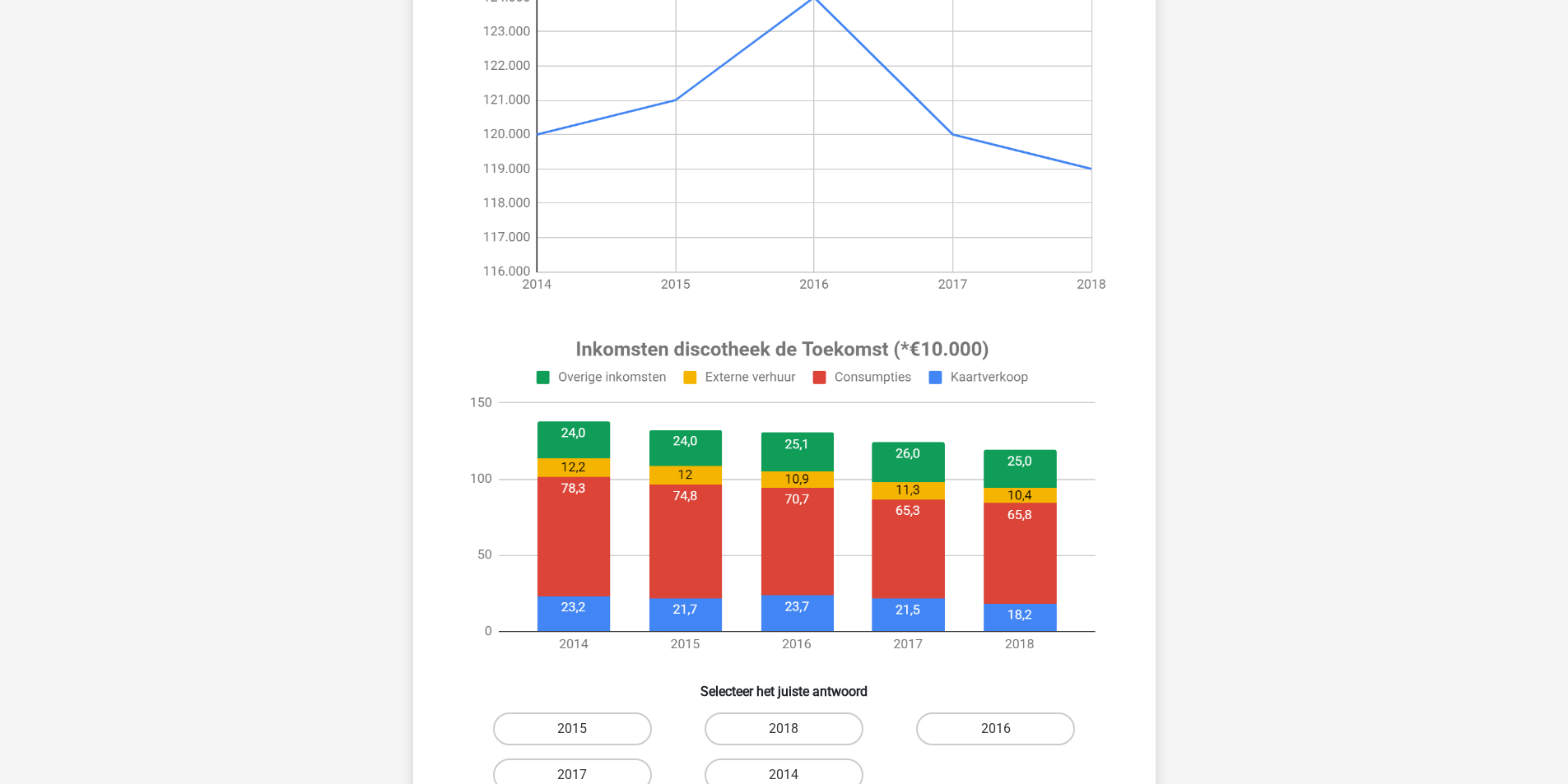
scroll to position [329, 0]
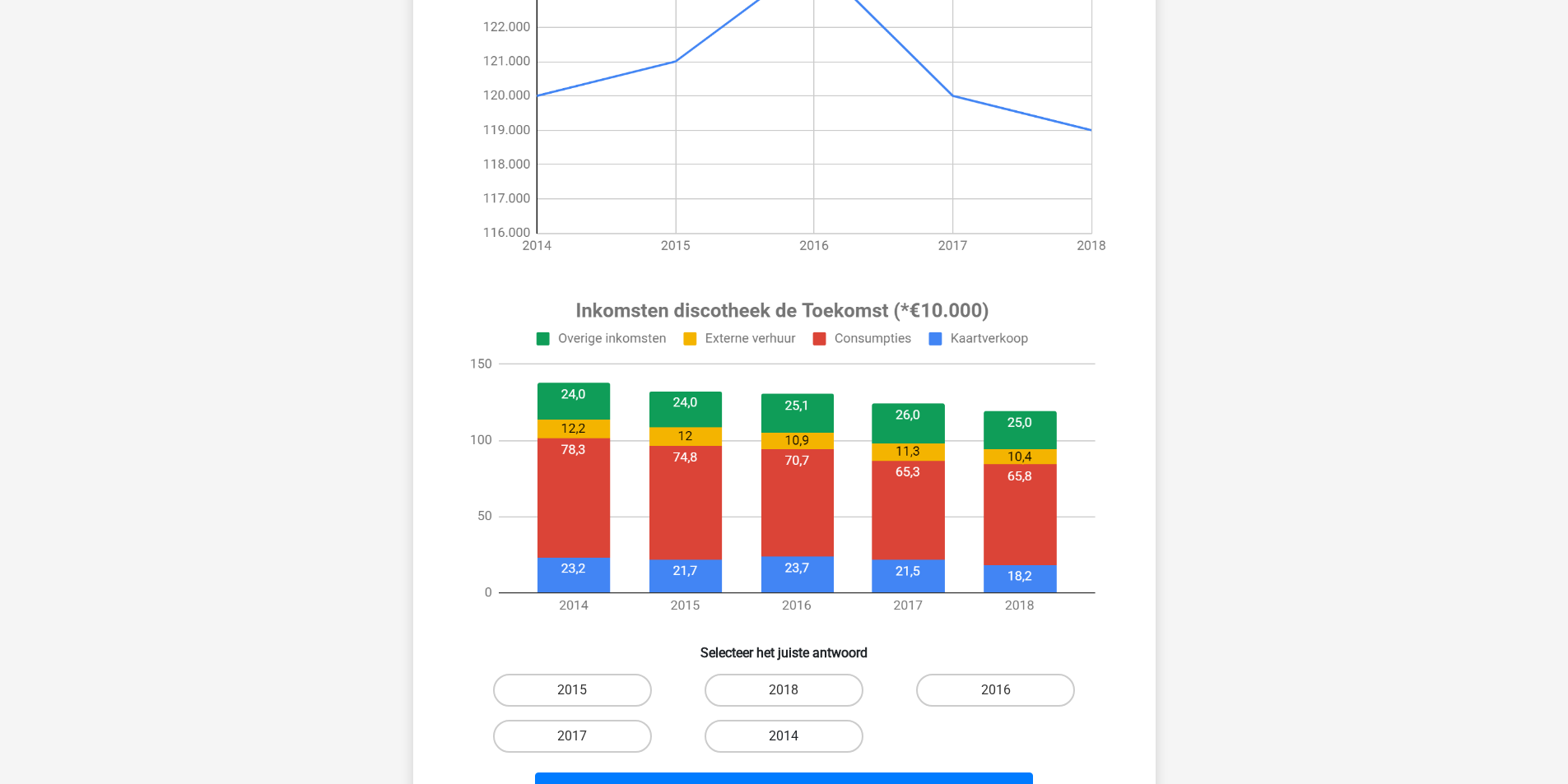
click at [749, 746] on label "2014" at bounding box center [784, 736] width 159 height 33
click at [784, 746] on input "2014" at bounding box center [788, 741] width 11 height 11
radio input "true"
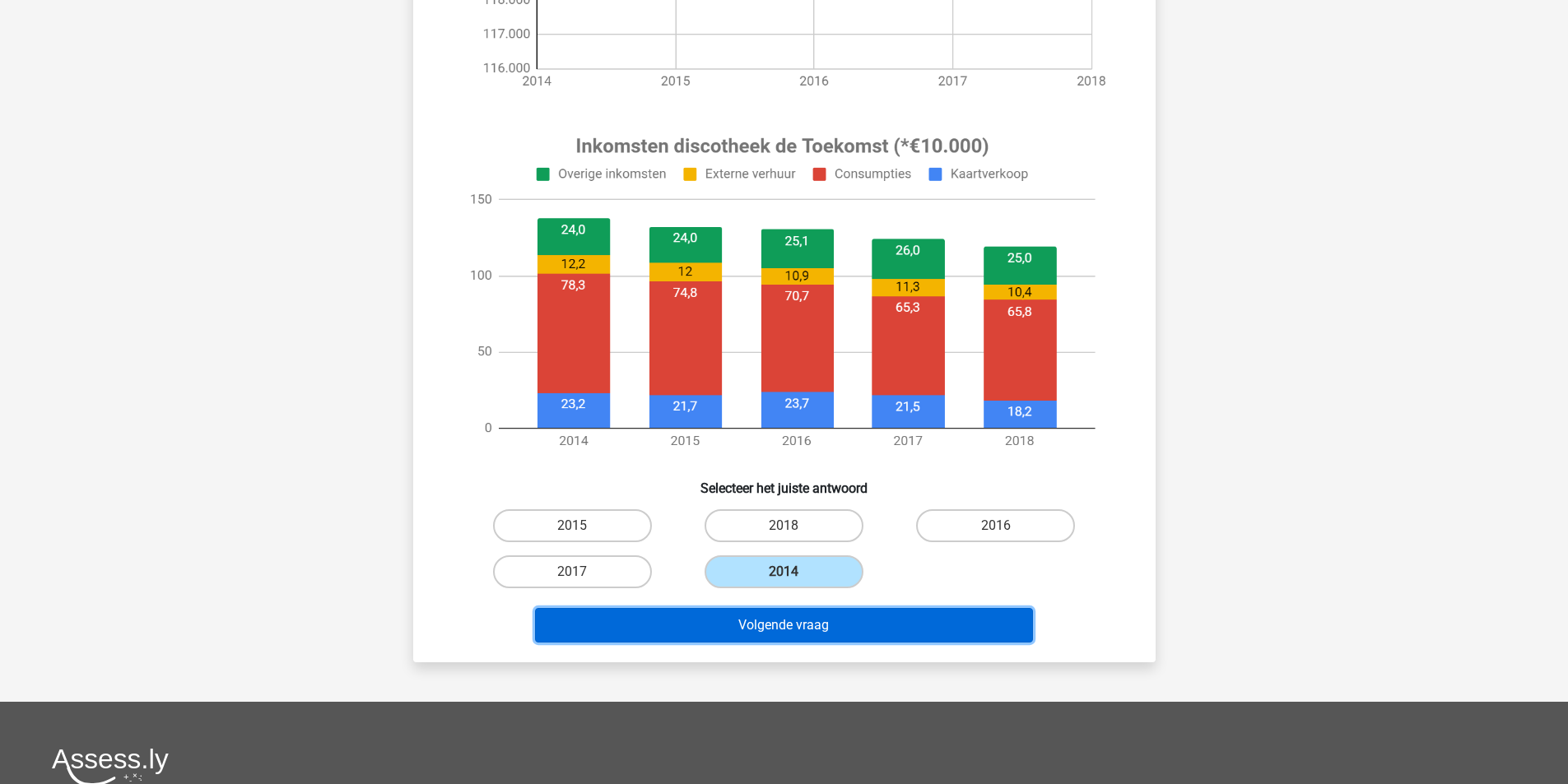
click at [813, 631] on button "Volgende vraag" at bounding box center [784, 625] width 498 height 35
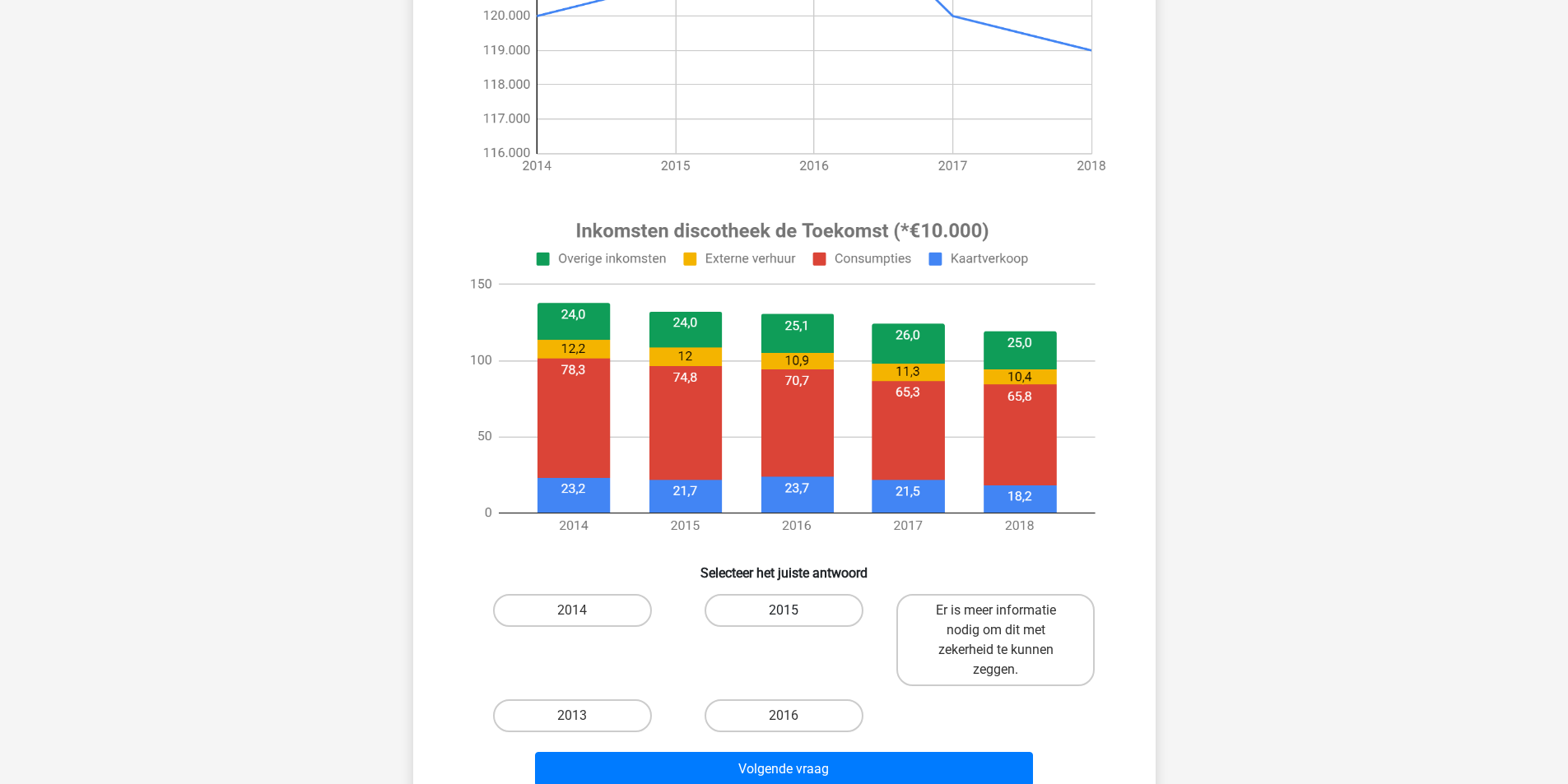
scroll to position [412, 0]
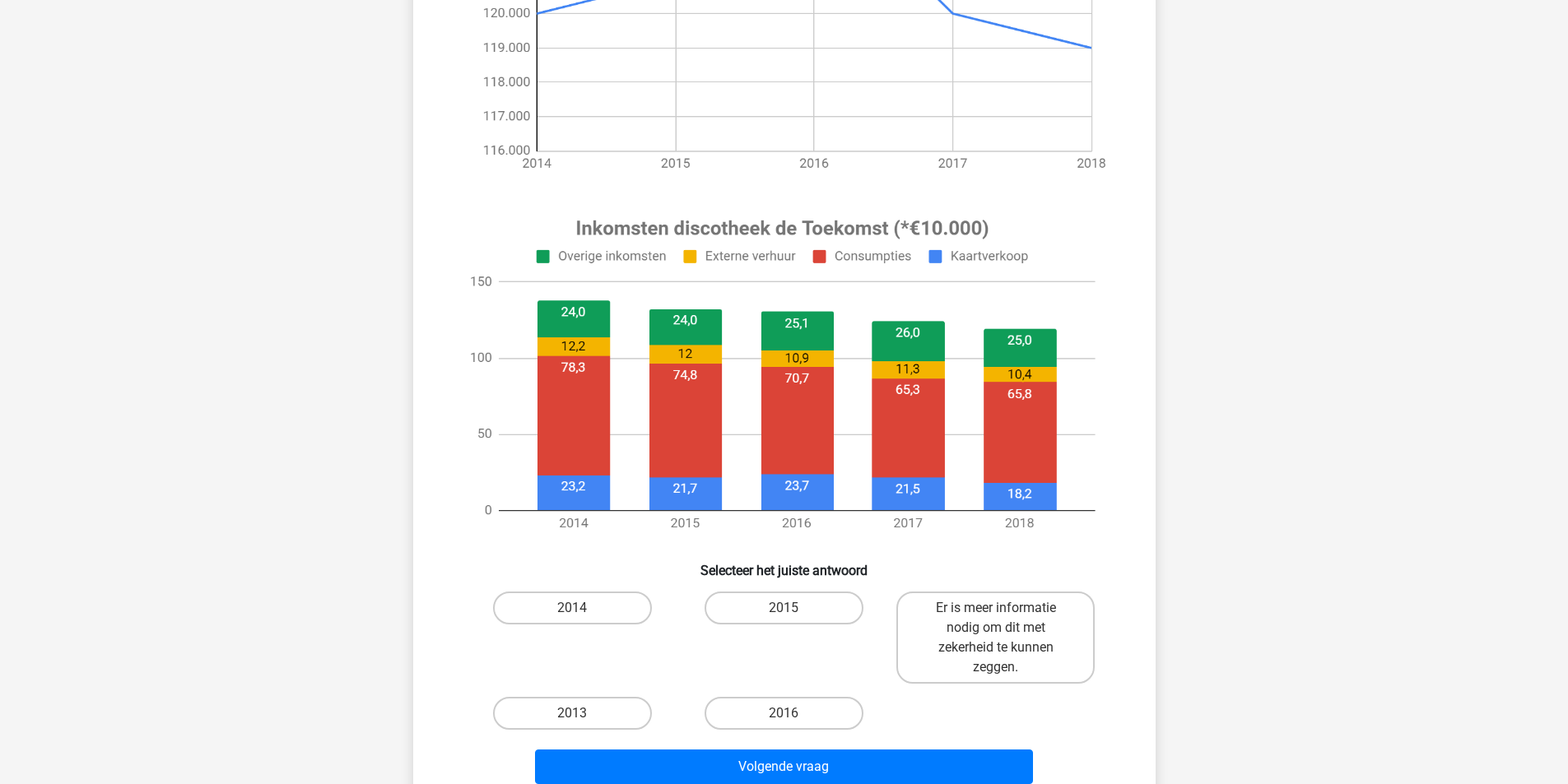
click at [788, 721] on input "2016" at bounding box center [788, 718] width 11 height 11
radio input "true"
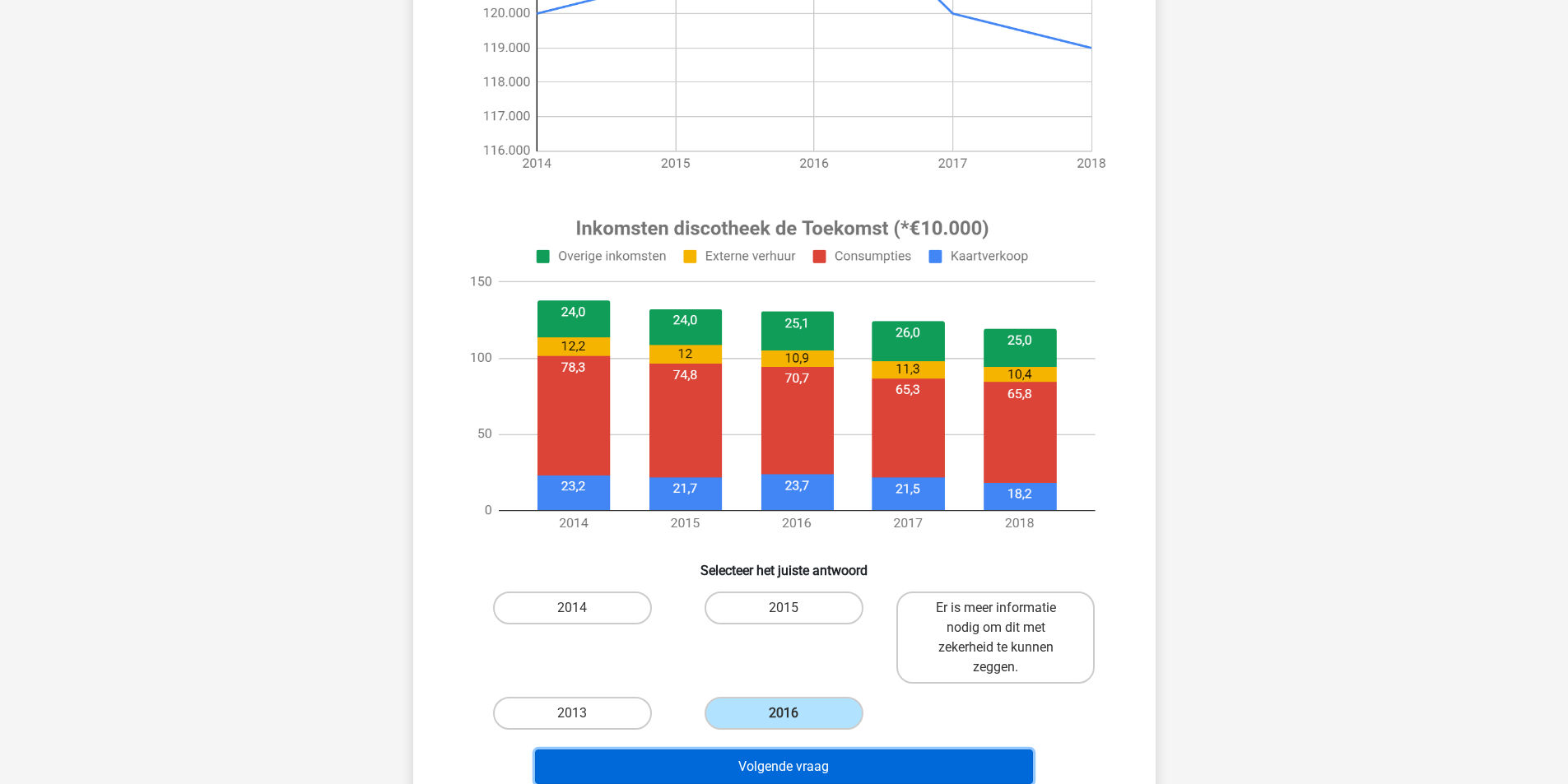
click at [852, 766] on button "Volgende vraag" at bounding box center [784, 767] width 498 height 35
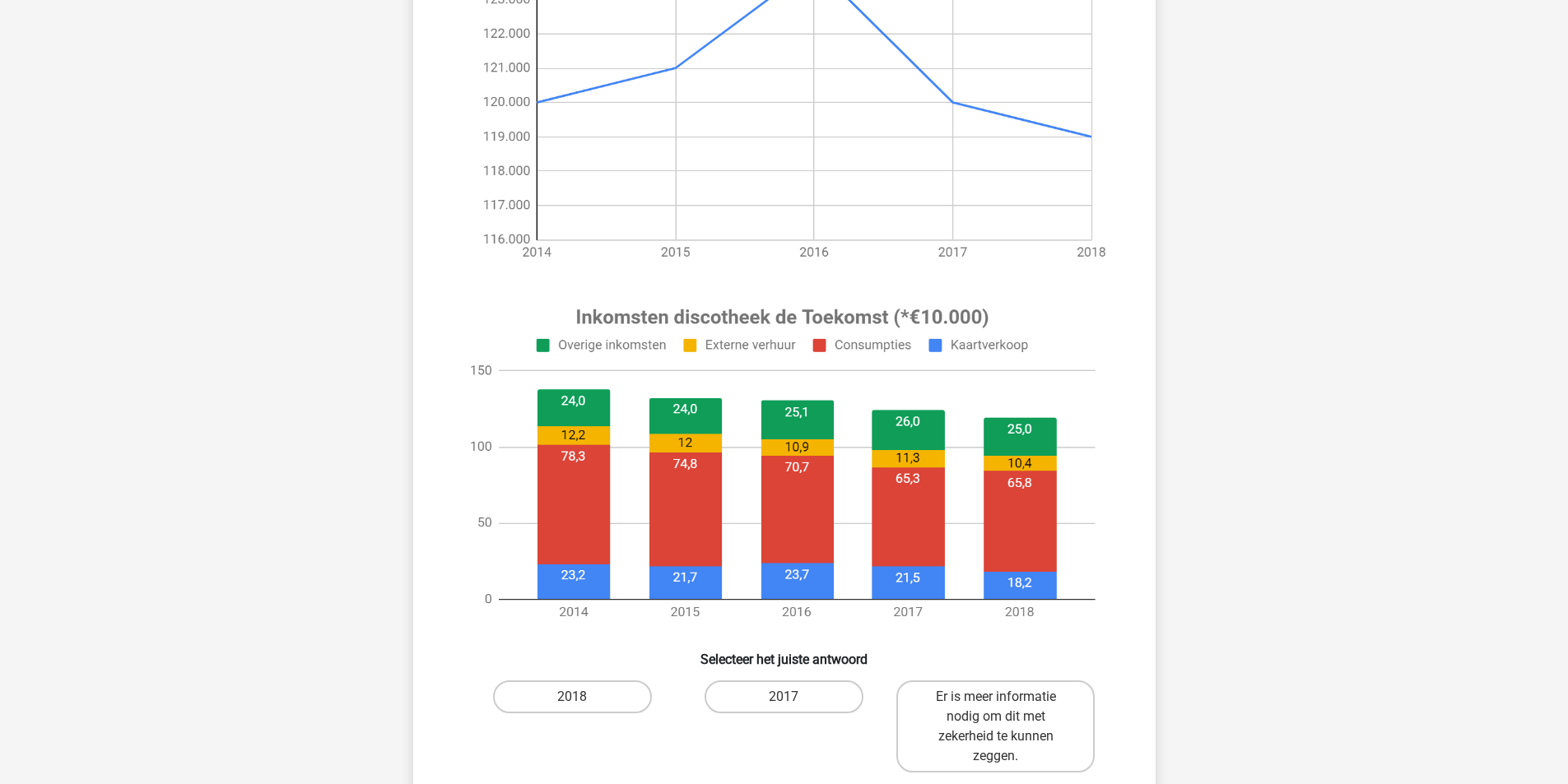
scroll to position [329, 0]
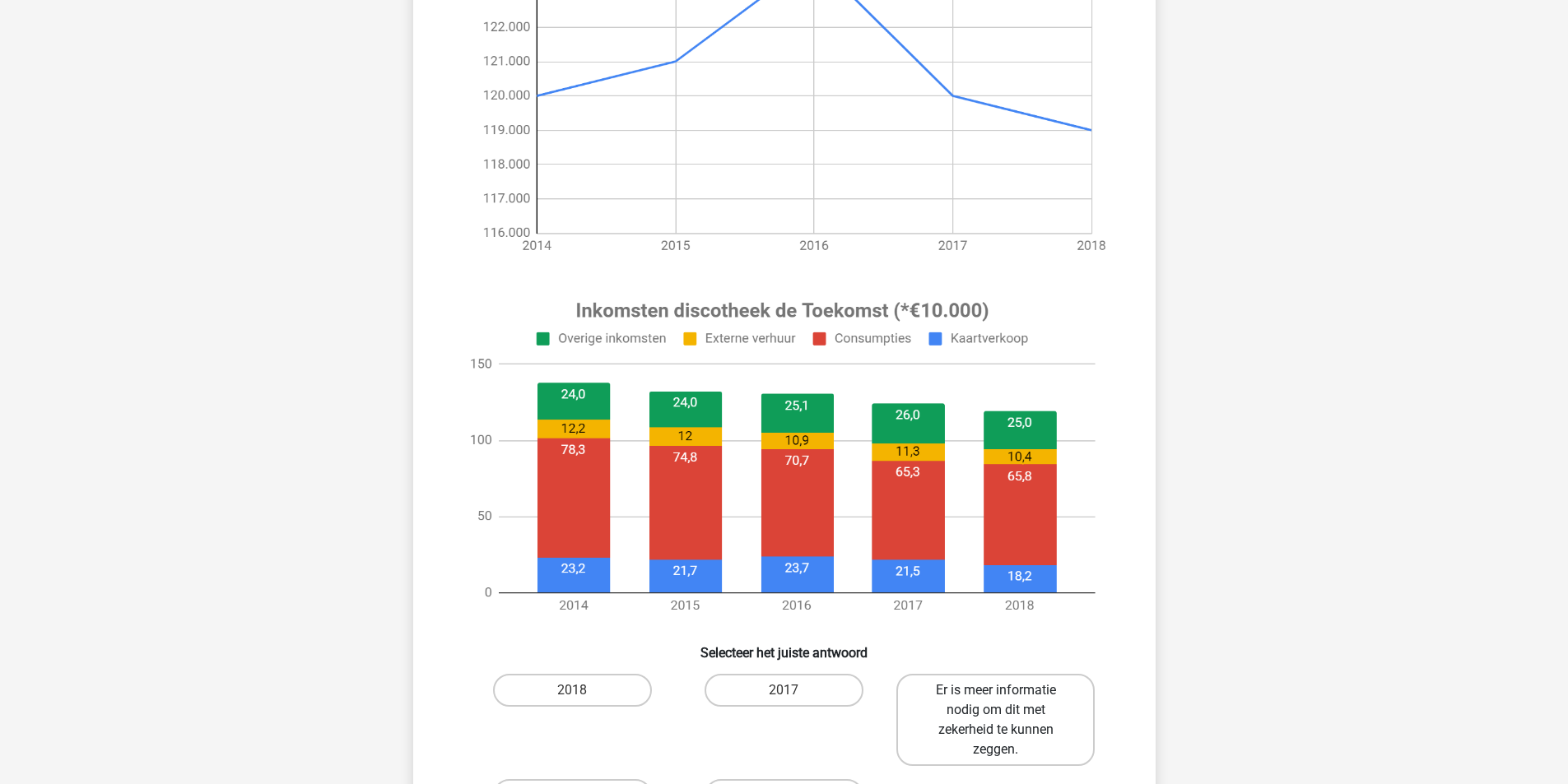
click at [1040, 725] on label "Er is meer informatie nodig om dit met zekerheid te kunnen zeggen." at bounding box center [995, 720] width 198 height 92
click at [1007, 701] on input "Er is meer informatie nodig om dit met zekerheid te kunnen zeggen." at bounding box center [1001, 695] width 11 height 11
radio input "true"
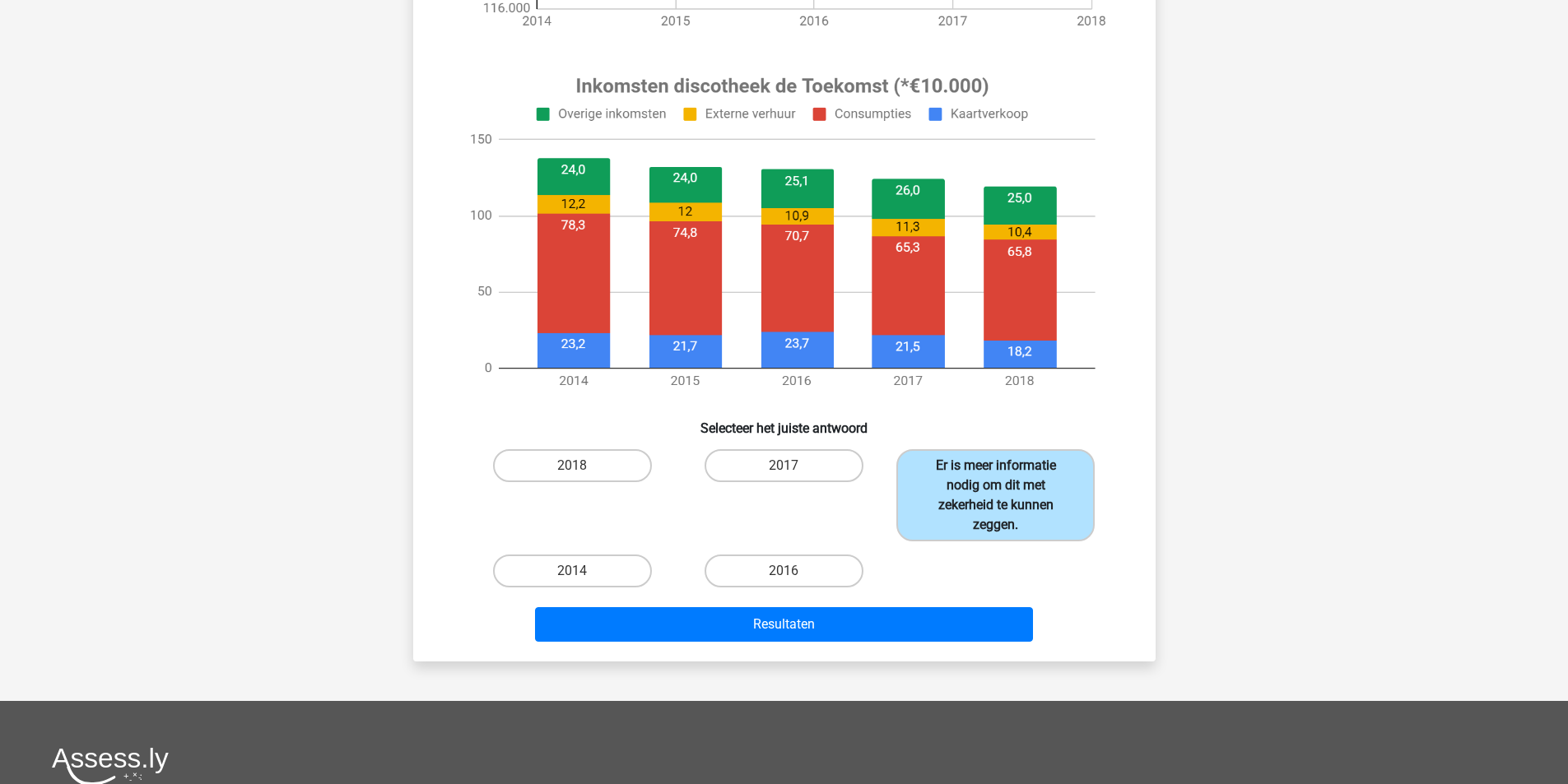
scroll to position [576, 0]
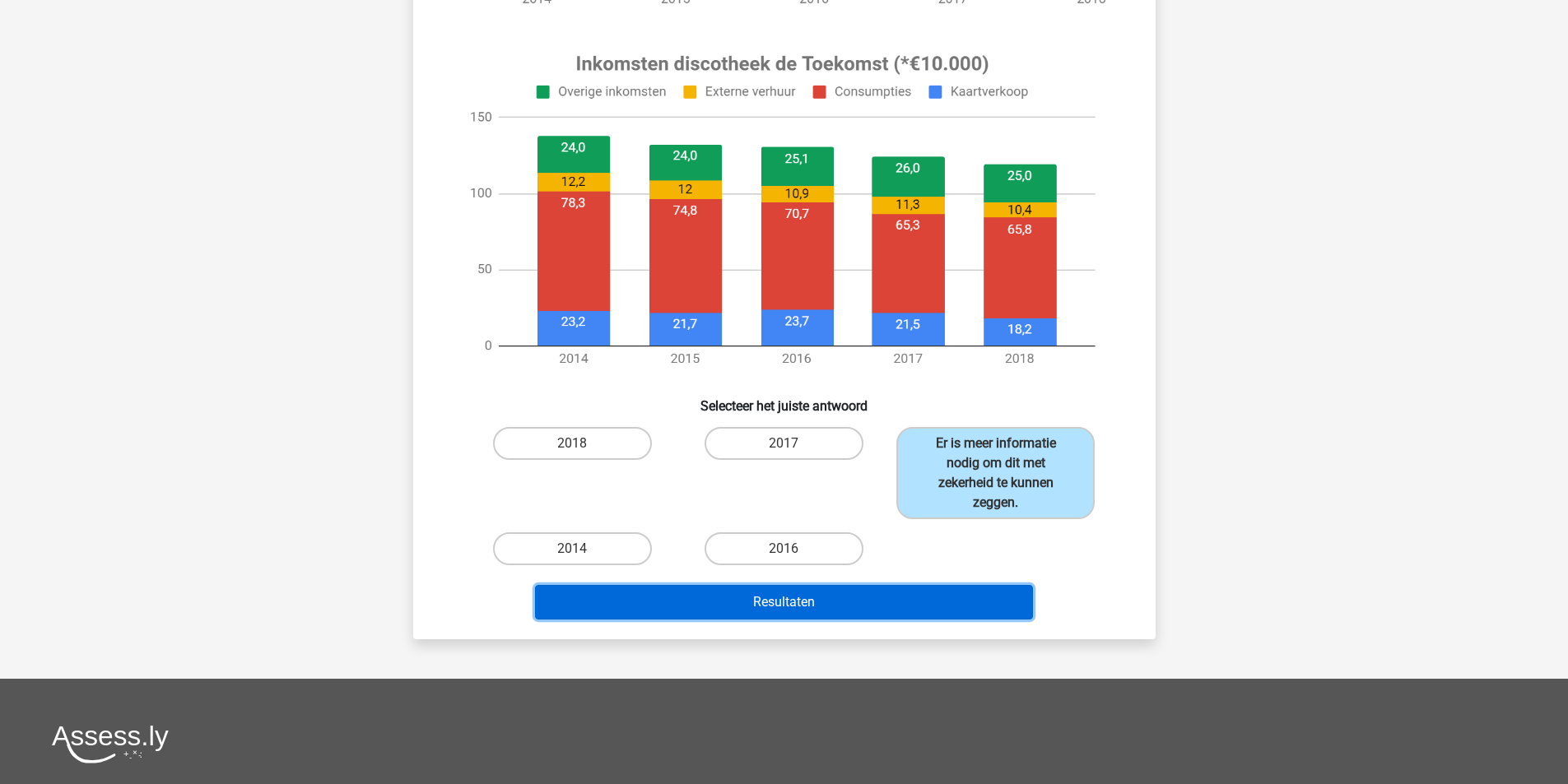
click at [970, 601] on button "Resultaten" at bounding box center [784, 602] width 498 height 35
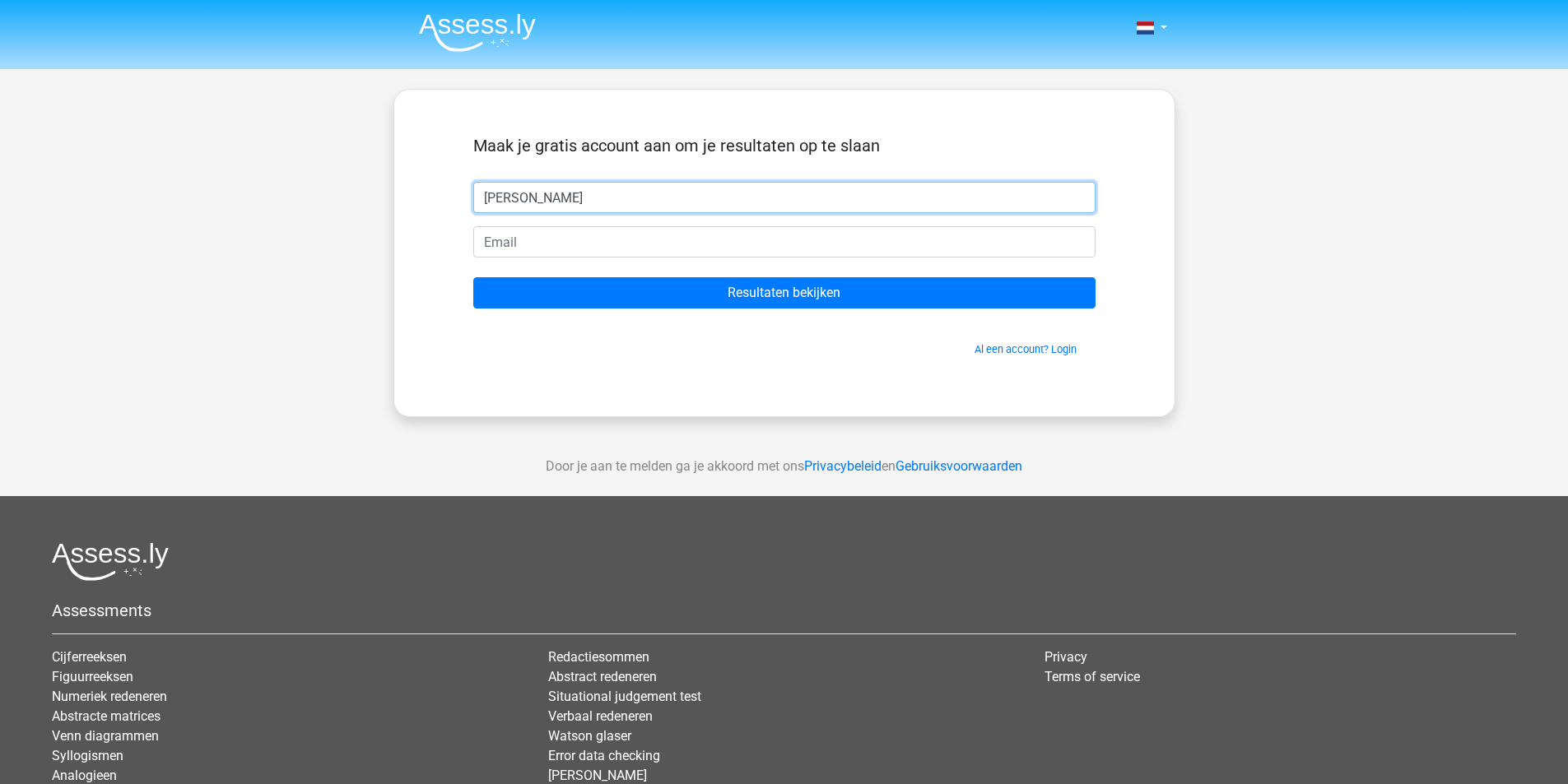
type input "henk jan"
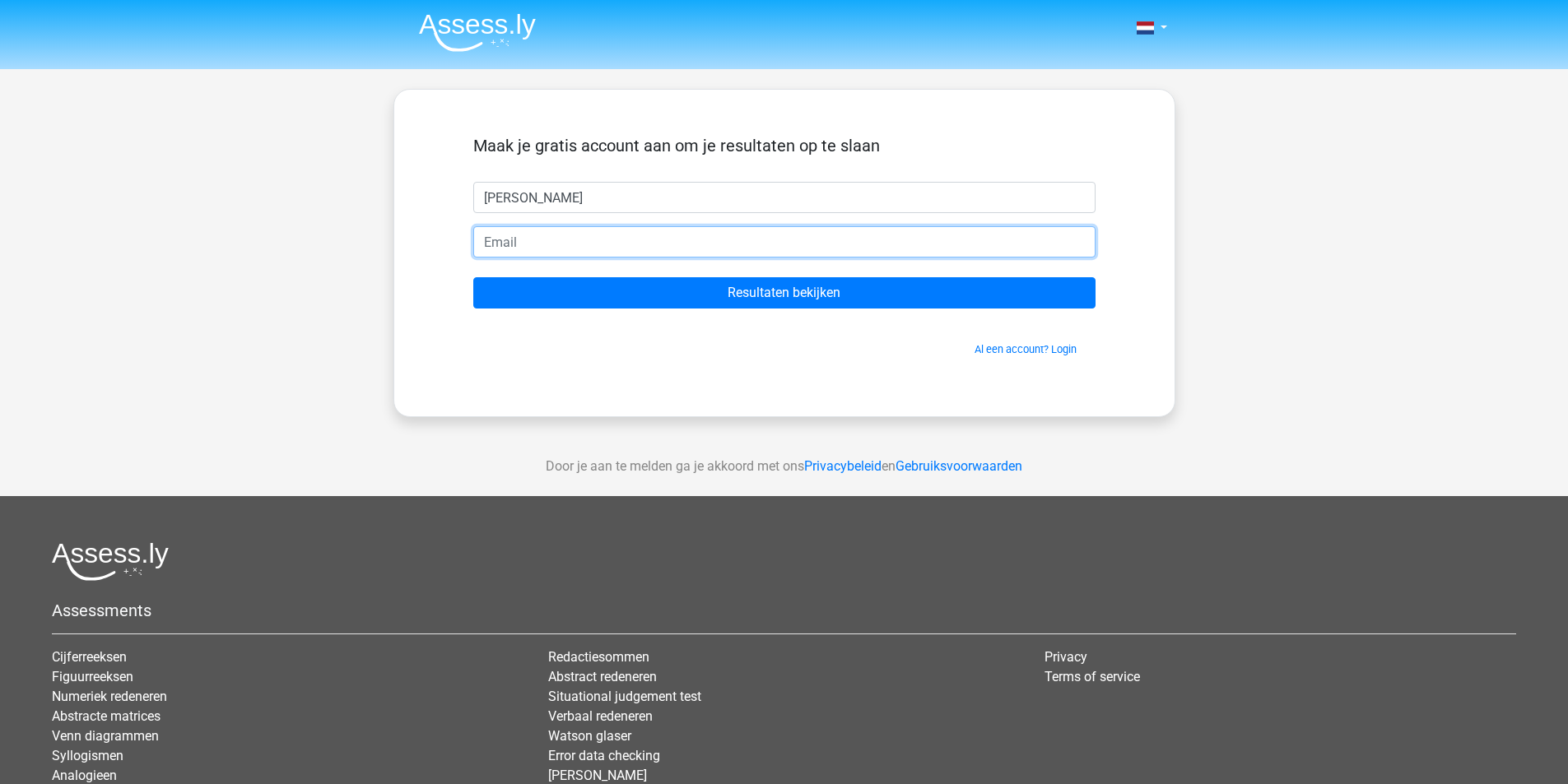
click at [622, 247] on input "email" at bounding box center [784, 241] width 623 height 31
paste input "gagege6661@djkux.com"
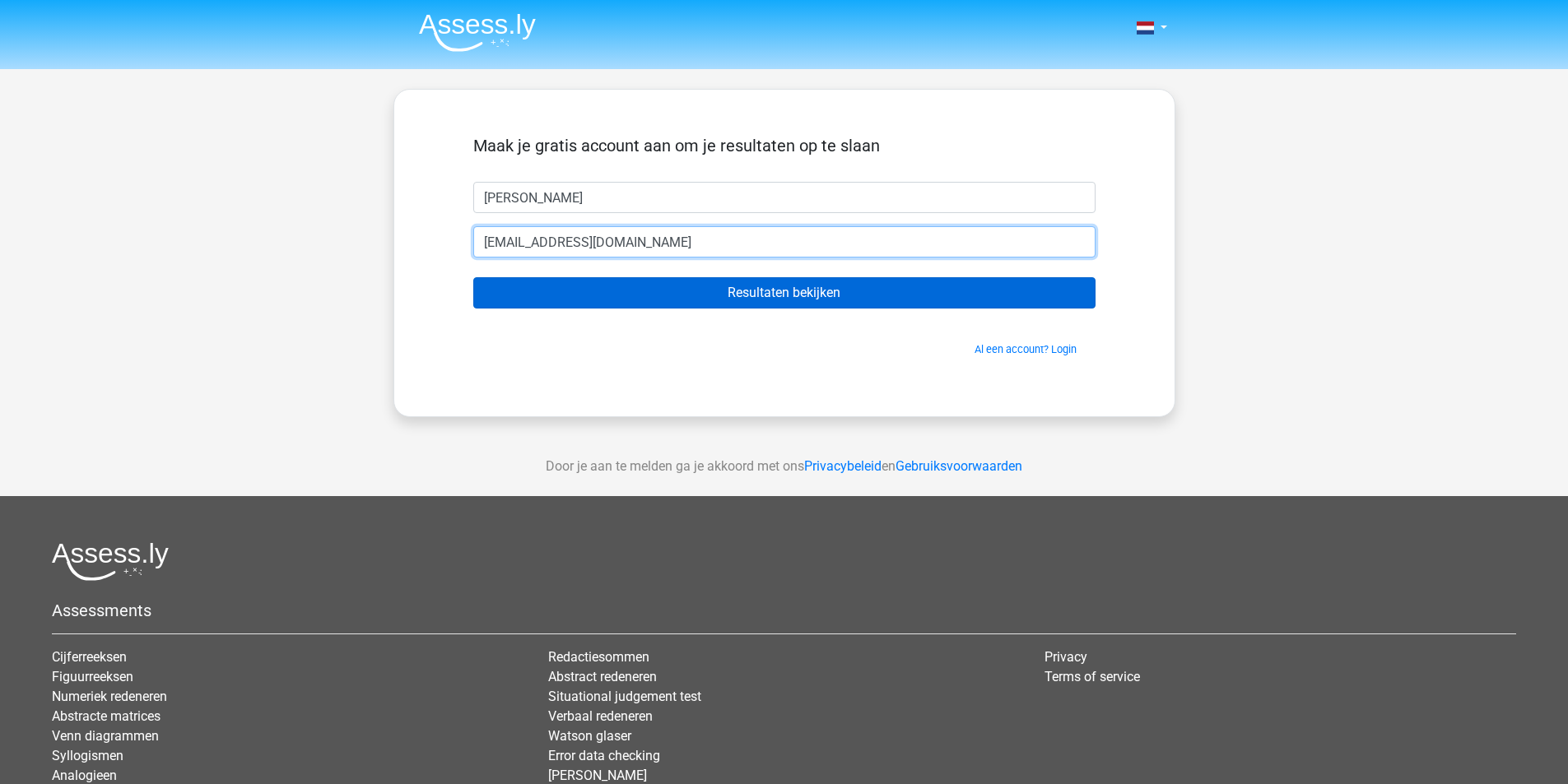
type input "gagege6661@djkux.com"
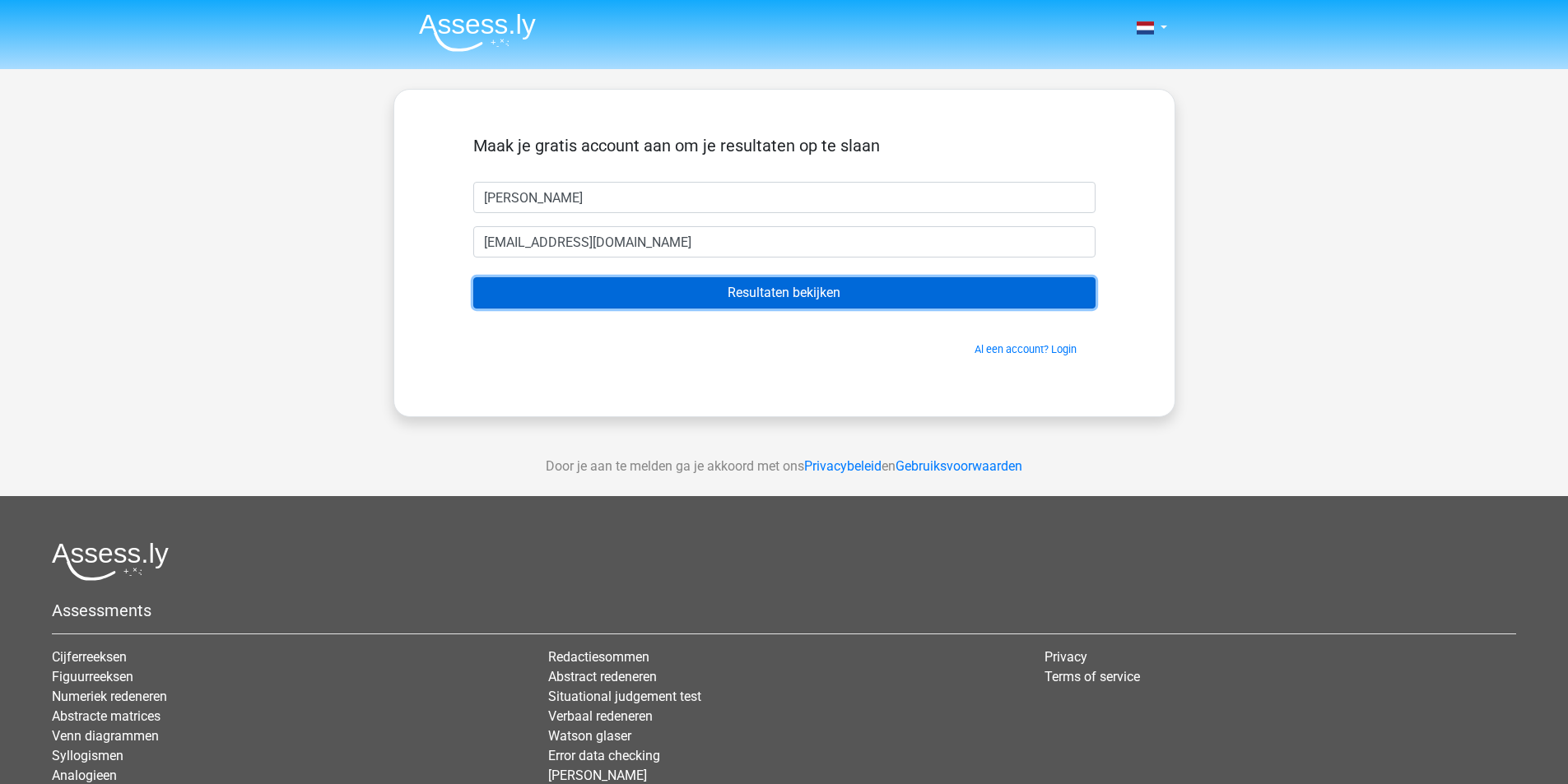
click at [548, 287] on input "Resultaten bekijken" at bounding box center [784, 292] width 623 height 31
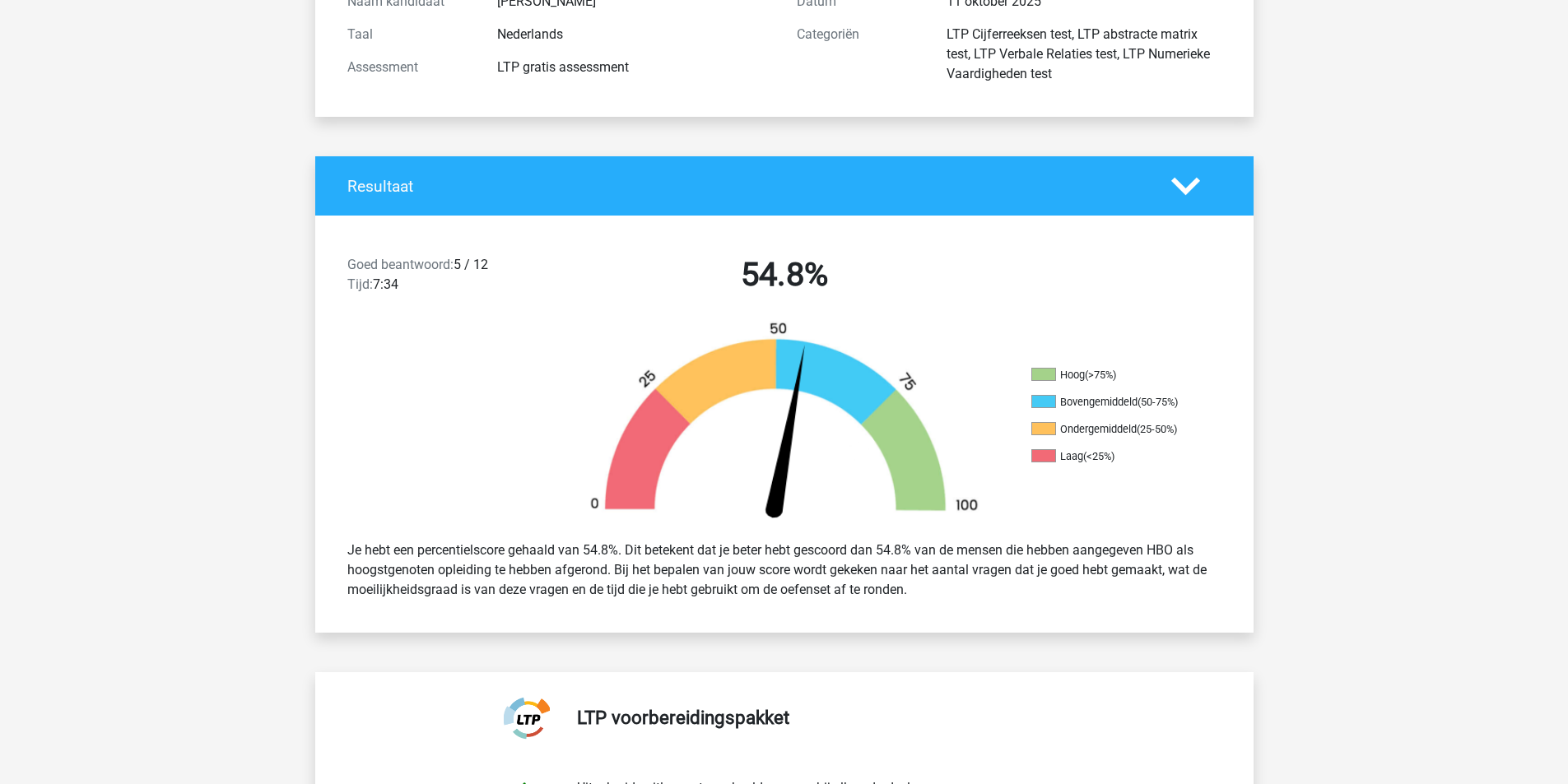
scroll to position [247, 0]
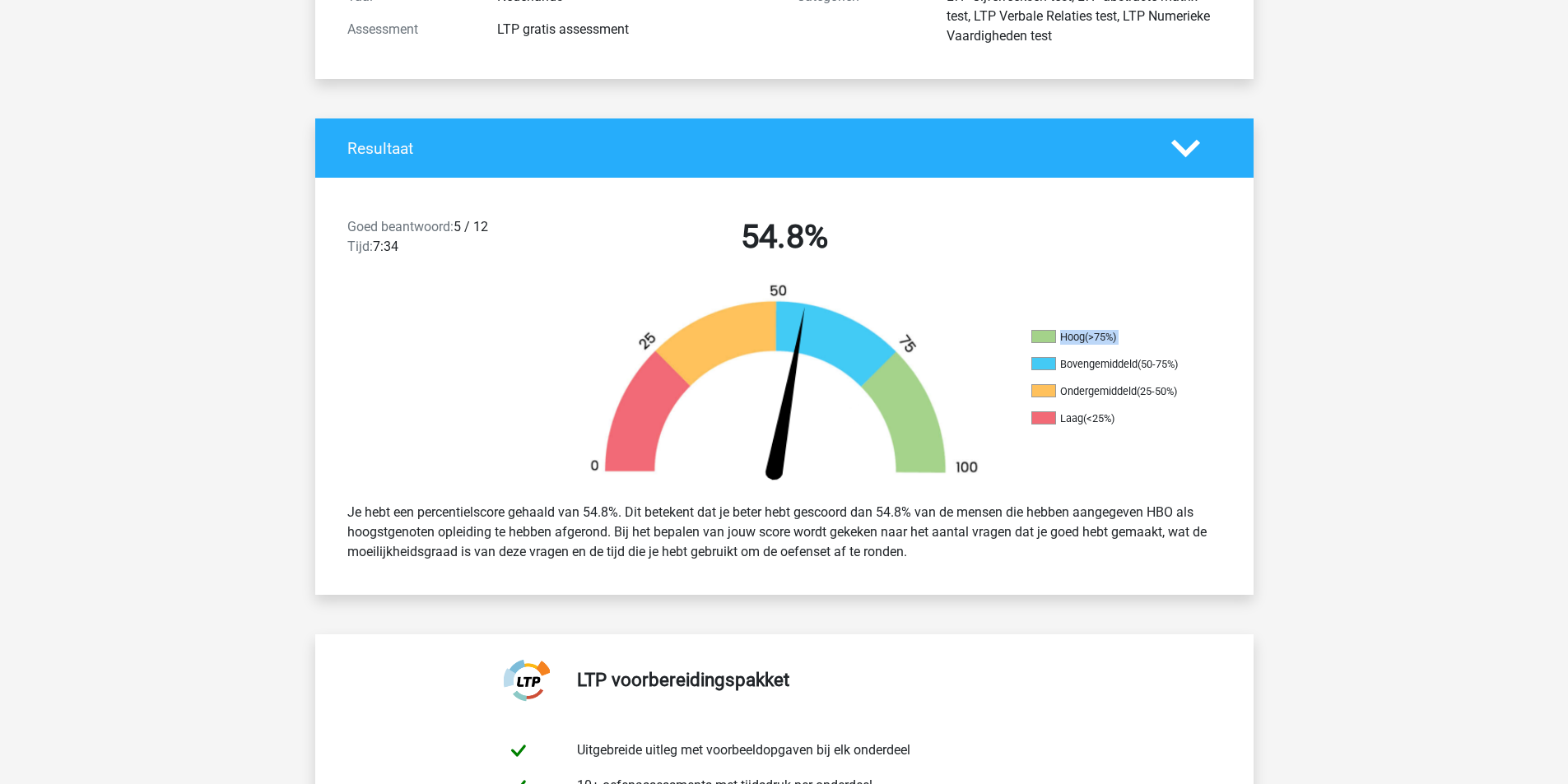
drag, startPoint x: 1063, startPoint y: 361, endPoint x: 1201, endPoint y: 377, distance: 138.9
click at [1201, 377] on div "Hoog (>75%) Bovengemiddeld (50-75%) Ondergemiddeld (25-50%) Laag (<25%)" at bounding box center [1137, 386] width 235 height 113
click at [1200, 377] on div "Hoog (>75%) Bovengemiddeld (50-75%) Ondergemiddeld (25-50%) Laag (<25%)" at bounding box center [1137, 386] width 235 height 113
drag, startPoint x: 1060, startPoint y: 364, endPoint x: 1213, endPoint y: 364, distance: 153.0
click at [1213, 364] on div "Hoog (>75%) Bovengemiddeld (50-75%) Ondergemiddeld (25-50%) Laag (<25%)" at bounding box center [1137, 386] width 235 height 113
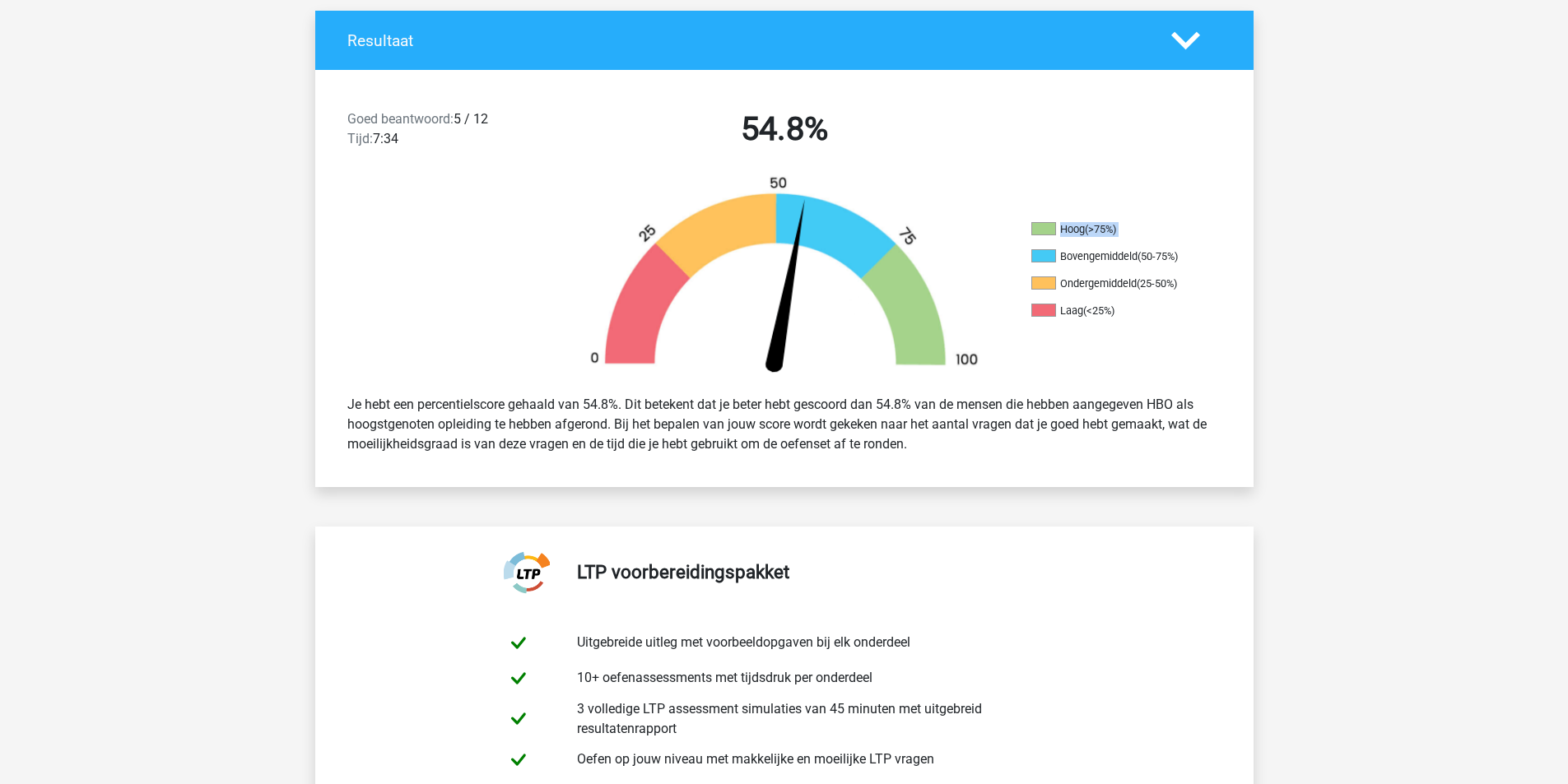
scroll to position [329, 0]
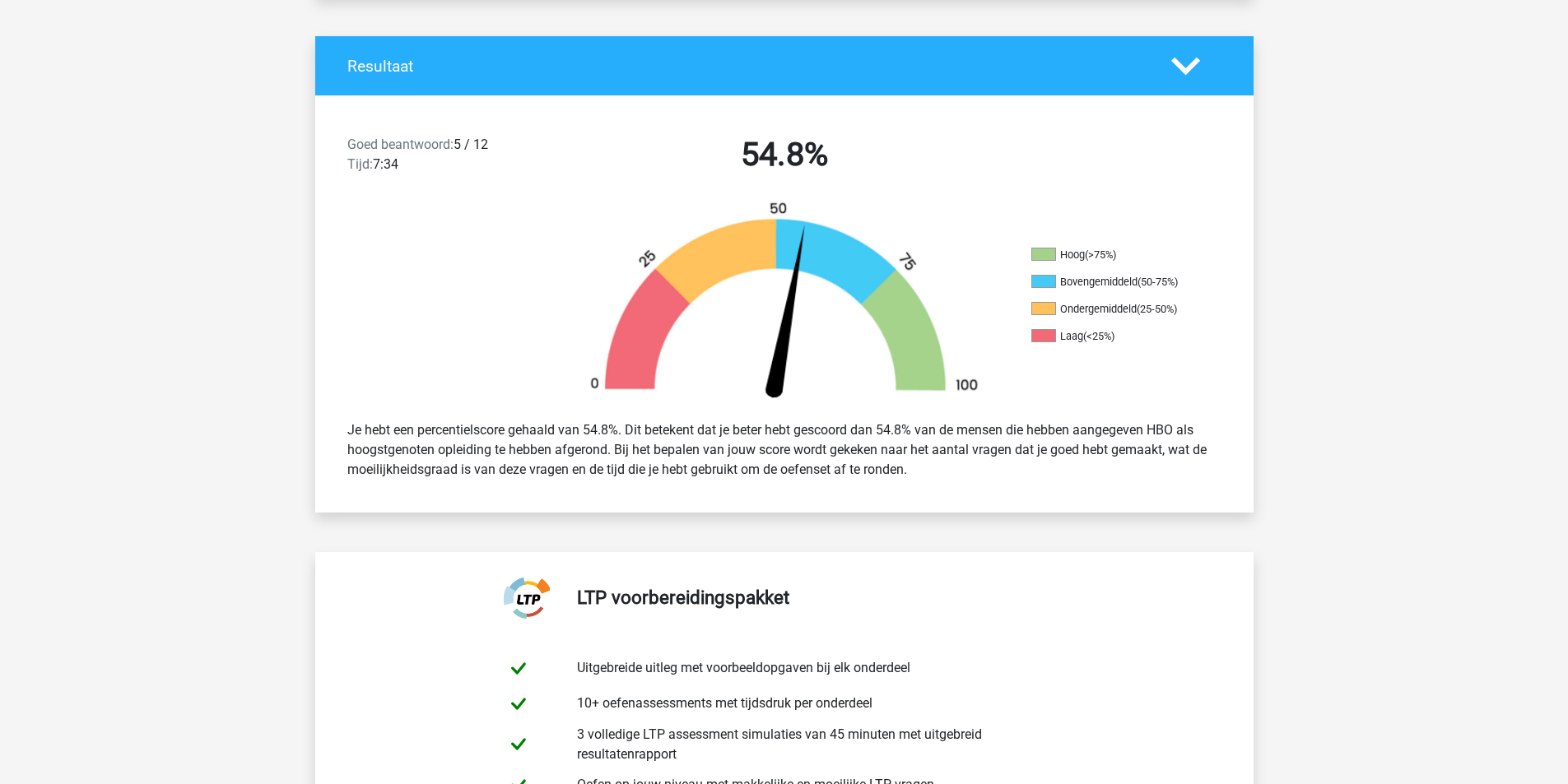
click at [1104, 420] on div "Je hebt een percentielscore gehaald van 54.8%. Dit betekent dat je beter hebt g…" at bounding box center [784, 449] width 899 height 72
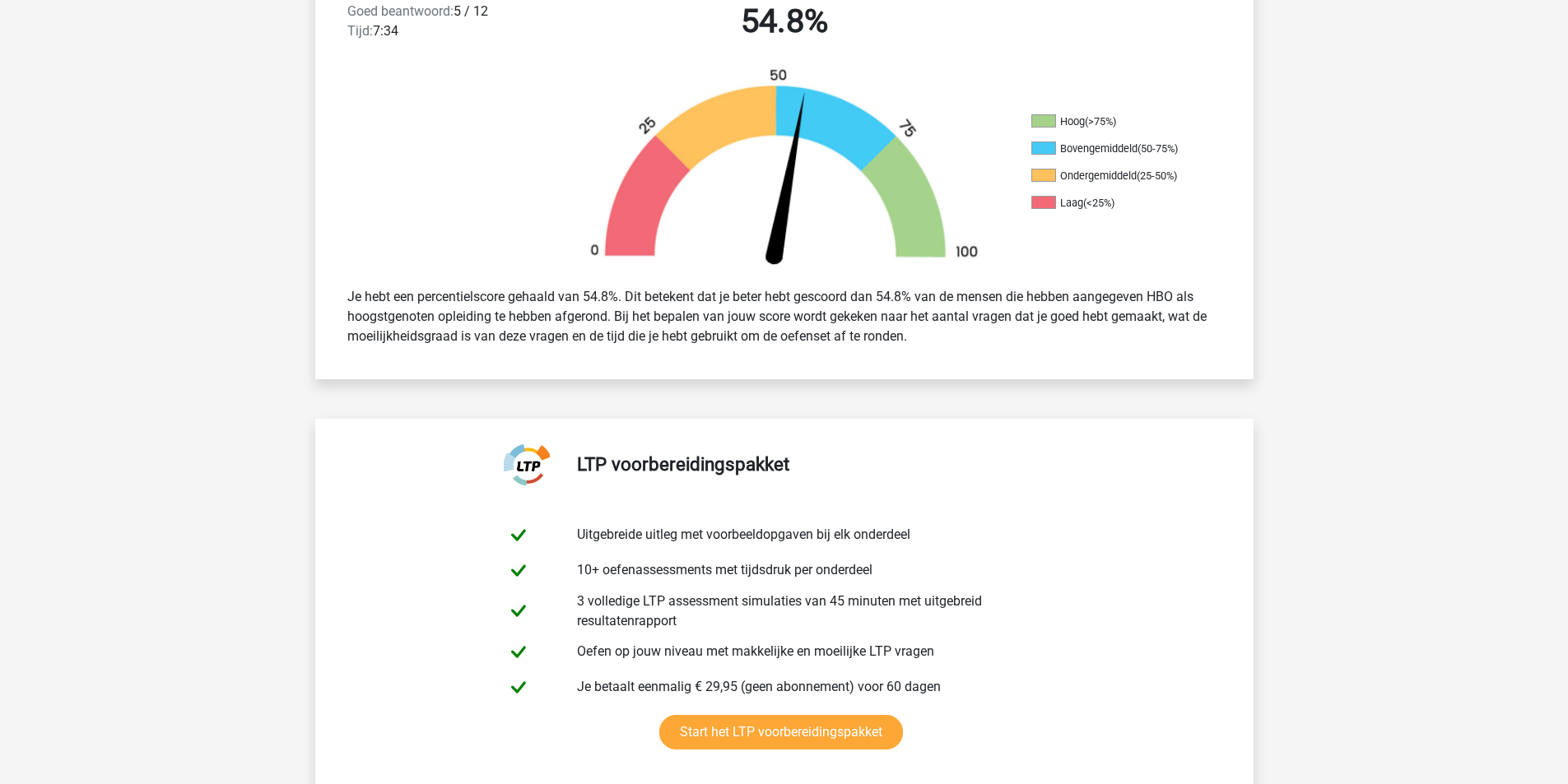
scroll to position [493, 0]
